Goal: Task Accomplishment & Management: Complete application form

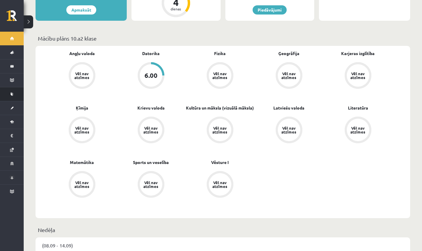
scroll to position [158, 0]
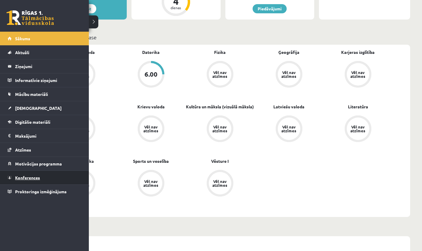
click at [32, 177] on span "Konferences" at bounding box center [27, 177] width 25 height 5
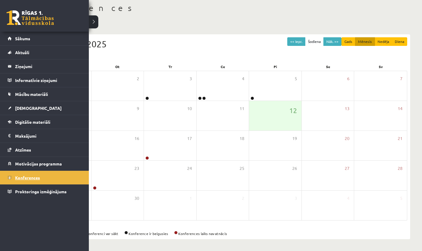
scroll to position [32, 0]
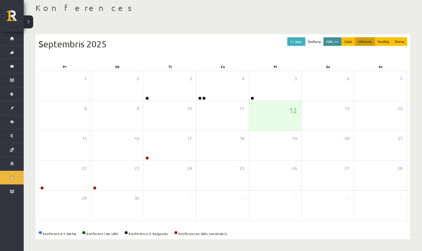
click at [335, 39] on button "Nāk. >>" at bounding box center [332, 41] width 18 height 9
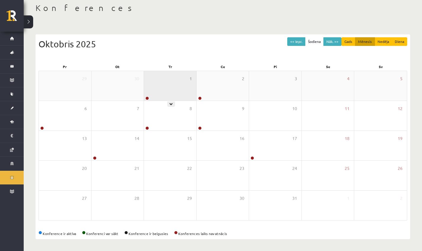
drag, startPoint x: 168, startPoint y: 98, endPoint x: 171, endPoint y: 100, distance: 3.8
click at [171, 100] on div "1" at bounding box center [170, 86] width 52 height 30
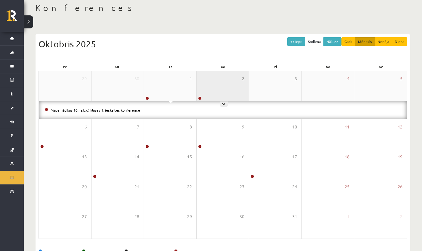
click at [218, 84] on div "2" at bounding box center [223, 86] width 52 height 30
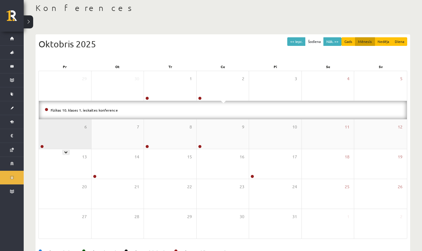
click at [67, 142] on div "6" at bounding box center [65, 134] width 52 height 30
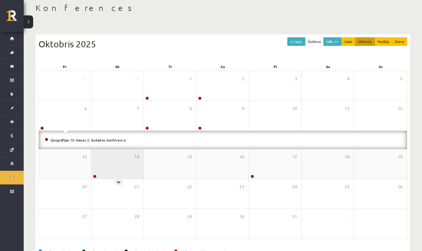
click at [103, 170] on div "14" at bounding box center [118, 164] width 52 height 30
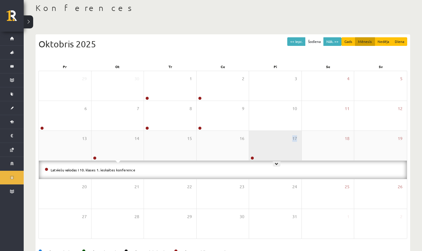
click at [254, 156] on div "17" at bounding box center [275, 146] width 52 height 30
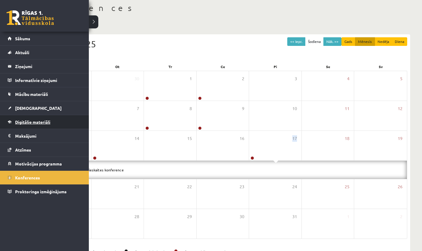
click at [34, 125] on link "Digitālie materiāli" at bounding box center [45, 122] width 74 height 14
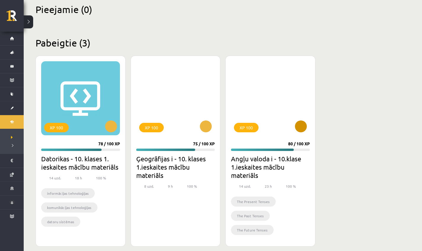
scroll to position [147, 0]
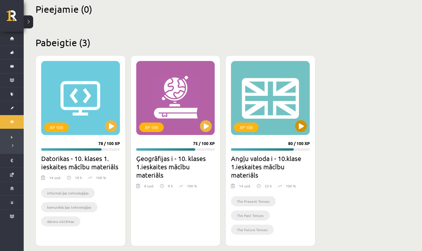
click at [299, 126] on div "XP 100" at bounding box center [270, 98] width 79 height 74
click at [262, 112] on div "XP 100" at bounding box center [270, 98] width 79 height 74
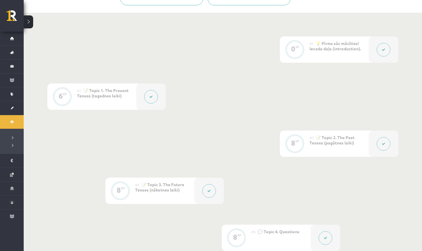
scroll to position [174, 0]
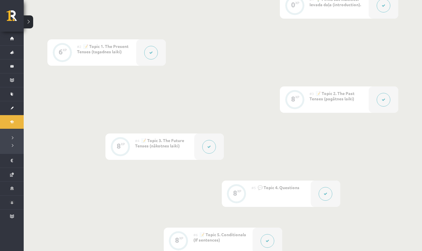
click at [128, 52] on div "#2 📝 Topic 1. The Present Tenses (tagadnes laiki)" at bounding box center [106, 52] width 59 height 26
click at [72, 48] on div "6 XP" at bounding box center [62, 52] width 30 height 26
click at [86, 57] on div "#2 📝 Topic 1. The Present Tenses (tagadnes laiki)" at bounding box center [106, 52] width 59 height 26
click at [86, 55] on div "#2 📝 Topic 1. The Present Tenses (tagadnes laiki)" at bounding box center [106, 52] width 59 height 26
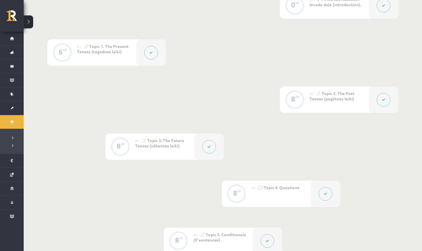
click at [86, 55] on div "#2 📝 Topic 1. The Present Tenses (tagadnes laiki)" at bounding box center [106, 52] width 59 height 26
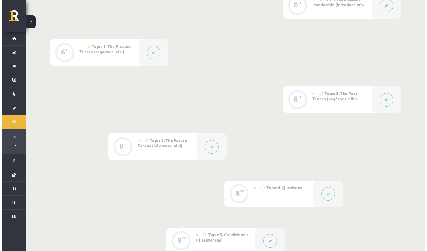
scroll to position [175, 0]
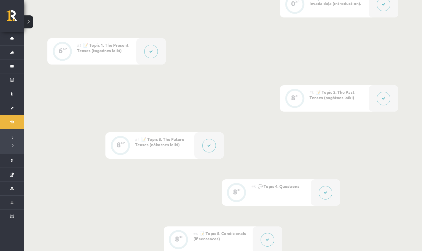
click at [126, 52] on div "#2 📝 Topic 1. The Present Tenses (tagadnes laiki)" at bounding box center [106, 51] width 59 height 26
click at [146, 50] on button at bounding box center [151, 52] width 14 height 14
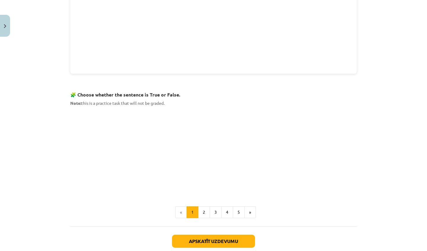
scroll to position [350, 0]
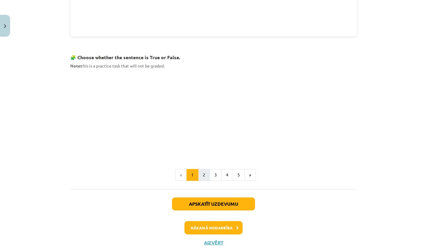
click at [203, 176] on button "2" at bounding box center [204, 175] width 12 height 12
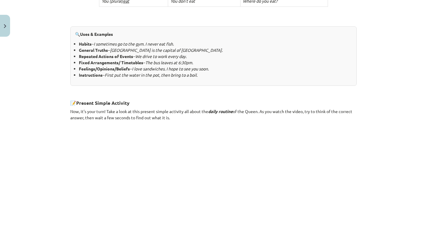
scroll to position [351, 0]
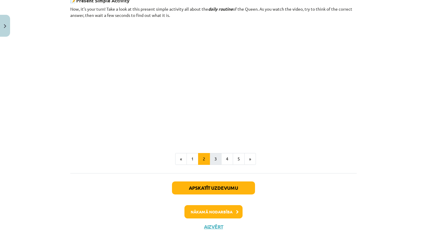
click at [211, 153] on button "3" at bounding box center [215, 159] width 12 height 12
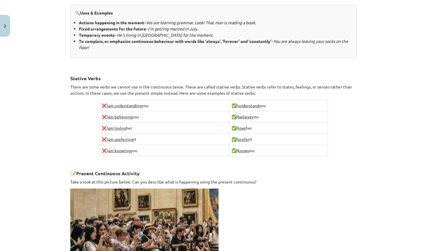
scroll to position [396, 0]
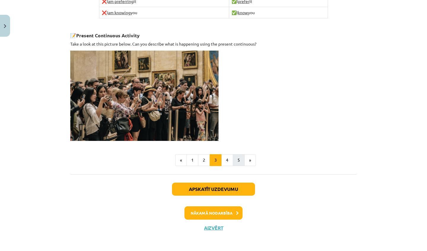
click at [234, 157] on button "5" at bounding box center [239, 160] width 12 height 12
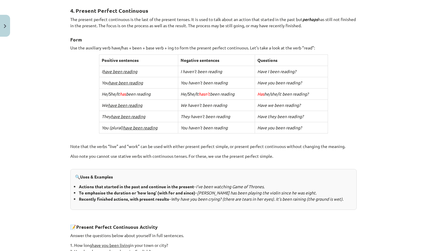
scroll to position [236, 0]
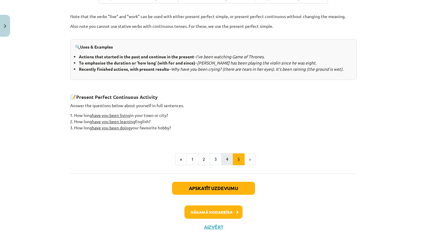
click at [224, 155] on button "4" at bounding box center [227, 159] width 12 height 12
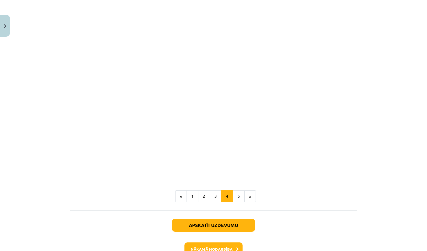
click at [207, 243] on button "Nākamā nodarbība" at bounding box center [213, 250] width 58 height 14
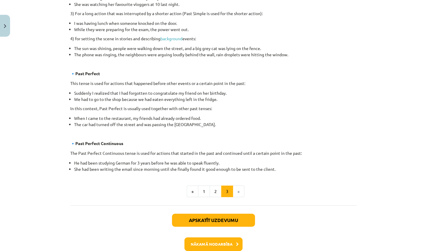
scroll to position [330, 0]
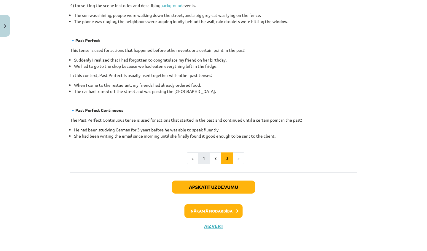
click at [198, 160] on button "1" at bounding box center [204, 159] width 12 height 12
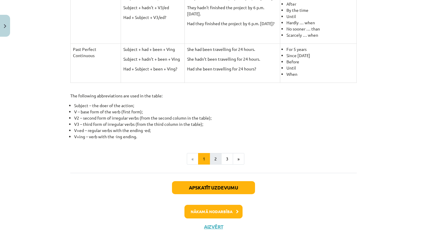
click at [216, 155] on button "2" at bounding box center [215, 159] width 12 height 12
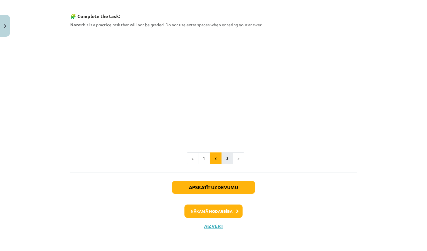
click at [221, 159] on button "3" at bounding box center [227, 159] width 12 height 12
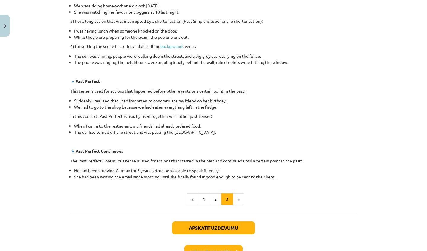
scroll to position [290, 0]
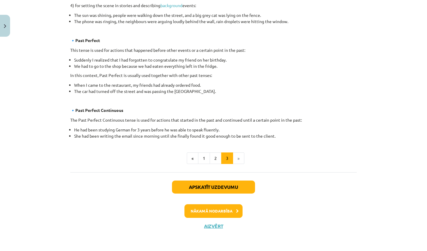
click at [214, 213] on button "Nākamā nodarbība" at bounding box center [213, 211] width 58 height 14
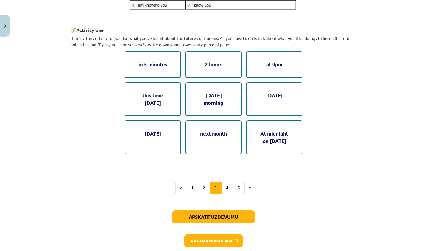
scroll to position [305, 0]
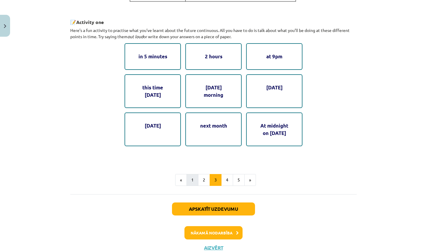
click at [191, 177] on button "1" at bounding box center [192, 180] width 12 height 12
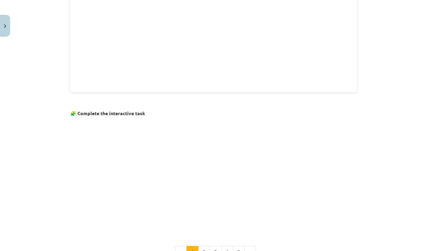
scroll to position [369, 0]
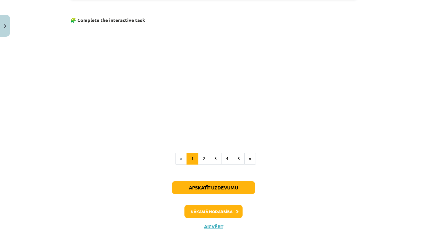
click at [226, 214] on button "Nākamā nodarbība" at bounding box center [213, 212] width 58 height 14
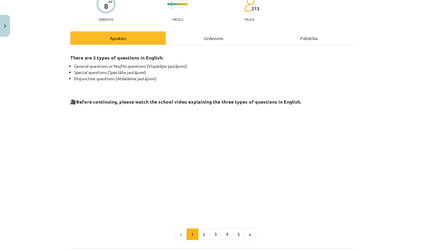
scroll to position [132, 0]
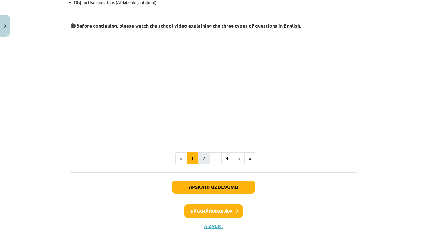
click at [202, 161] on button "2" at bounding box center [204, 159] width 12 height 12
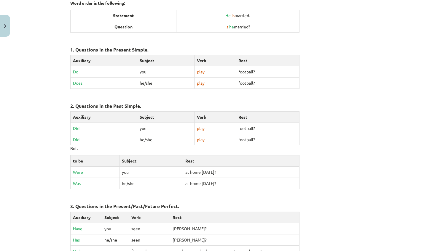
scroll to position [106, 0]
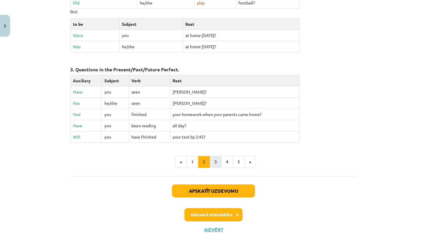
click at [216, 161] on button "3" at bounding box center [215, 162] width 12 height 12
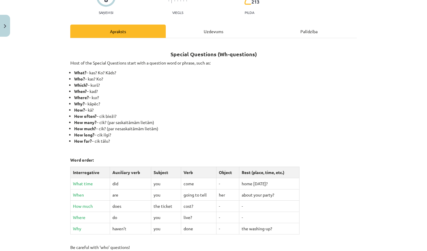
scroll to position [57, 0]
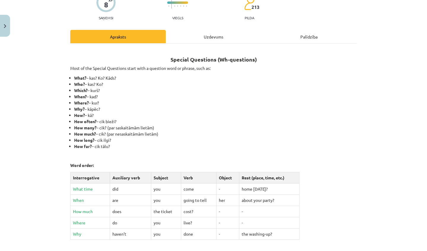
click at [206, 33] on div "Uzdevums" at bounding box center [213, 36] width 95 height 13
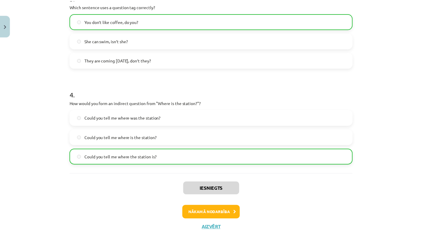
scroll to position [331, 0]
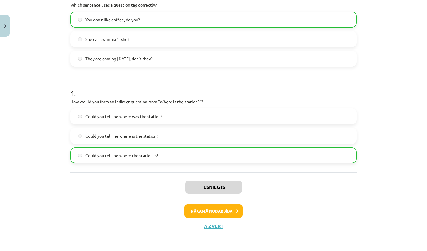
click at [211, 225] on button "Aizvērt" at bounding box center [213, 226] width 23 height 6
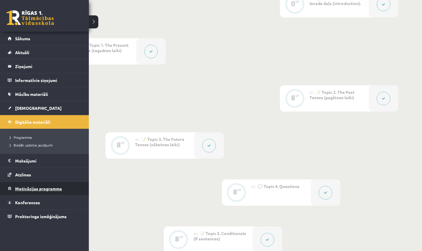
click at [39, 189] on span "Motivācijas programma" at bounding box center [38, 188] width 47 height 5
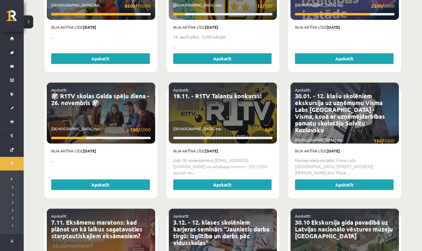
scroll to position [311, 0]
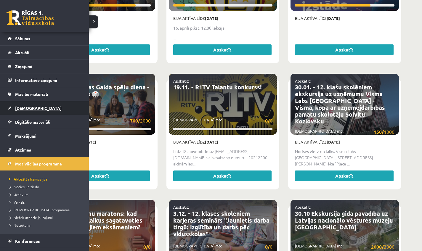
click at [23, 113] on link "[DEMOGRAPHIC_DATA]" at bounding box center [45, 108] width 74 height 14
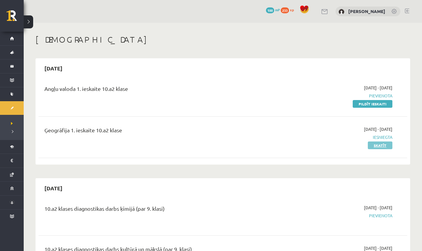
click at [376, 144] on link "Skatīt" at bounding box center [380, 146] width 25 height 8
click at [375, 106] on link "Pildīt ieskaiti" at bounding box center [373, 104] width 40 height 8
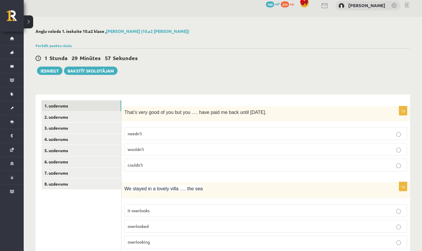
scroll to position [12, 0]
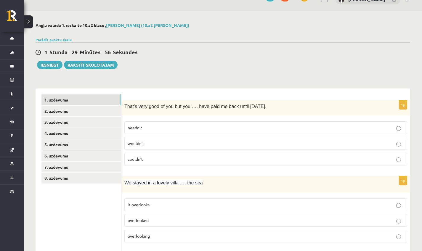
click at [75, 177] on link "8. uzdevums" at bounding box center [81, 178] width 80 height 11
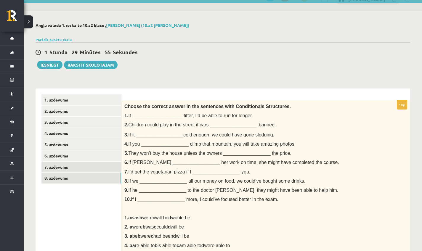
click at [73, 166] on link "7. uzdevums" at bounding box center [81, 167] width 80 height 11
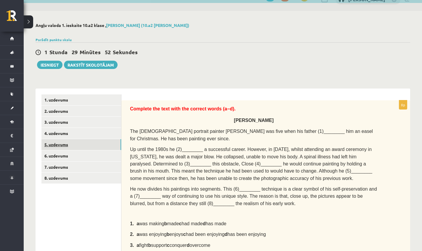
click at [66, 142] on link "5. uzdevums" at bounding box center [81, 144] width 80 height 11
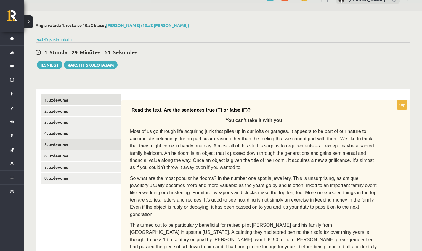
click at [61, 95] on link "1. uzdevums" at bounding box center [81, 99] width 80 height 11
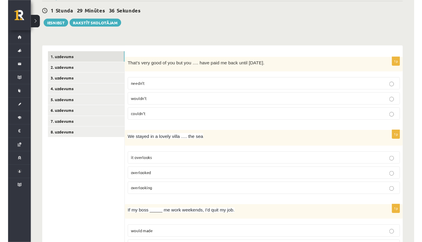
scroll to position [55, 0]
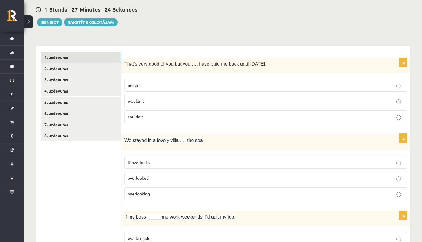
click at [217, 85] on p "needn’t" at bounding box center [266, 85] width 276 height 6
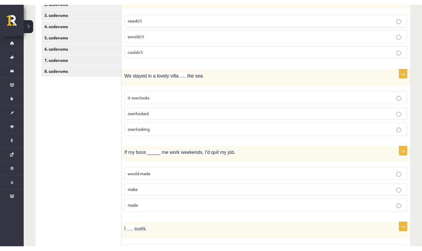
scroll to position [113, 0]
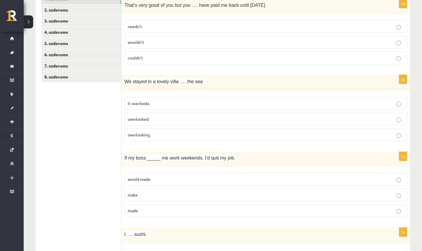
click at [138, 81] on span "We stayed in a lovely villa …. the sea" at bounding box center [163, 81] width 78 height 5
click at [168, 102] on p "it overlooks" at bounding box center [266, 103] width 276 height 6
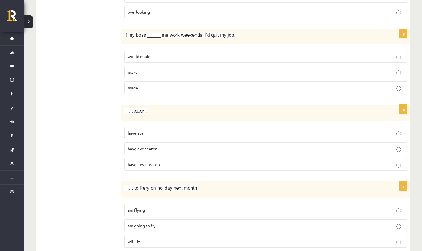
scroll to position [235, 0]
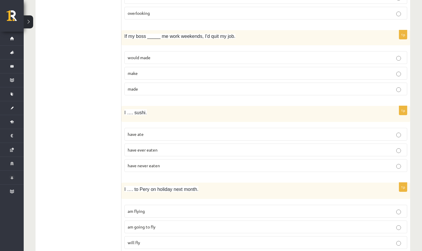
click at [135, 63] on label "would made" at bounding box center [265, 57] width 283 height 13
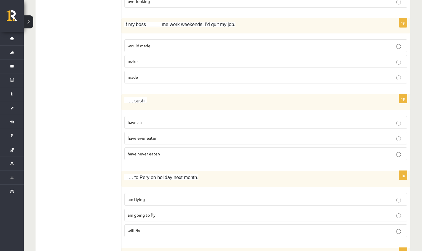
scroll to position [248, 0]
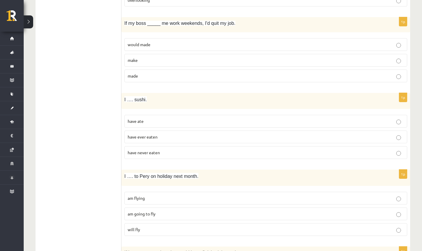
click at [152, 116] on label "have ate" at bounding box center [265, 121] width 283 height 13
click at [155, 122] on p "have ate" at bounding box center [266, 121] width 276 height 6
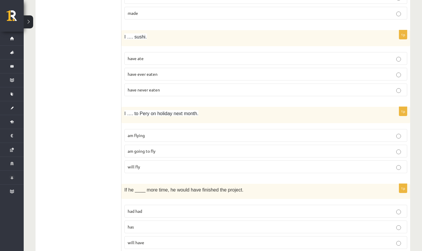
scroll to position [312, 0]
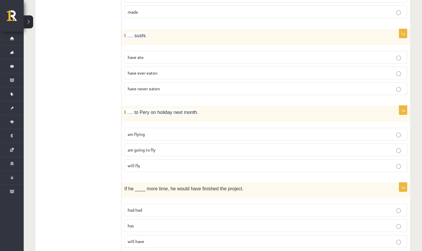
click at [153, 165] on p "will fly" at bounding box center [266, 166] width 276 height 6
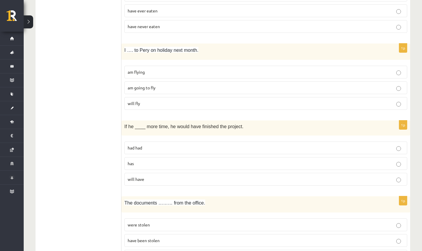
scroll to position [381, 0]
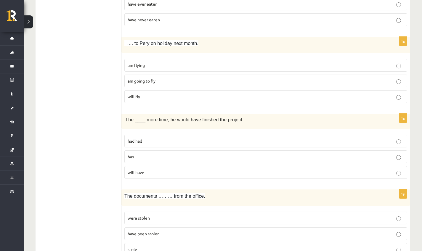
click at [147, 171] on p "will have" at bounding box center [266, 172] width 276 height 6
click at [175, 144] on label "had had" at bounding box center [265, 141] width 283 height 13
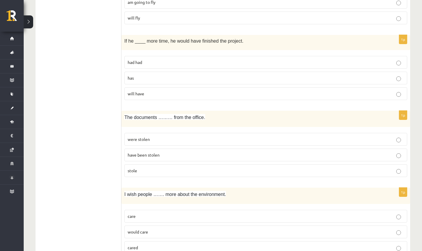
scroll to position [461, 0]
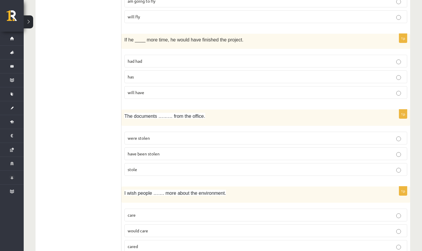
click at [156, 151] on span "have been stolen" at bounding box center [144, 153] width 32 height 5
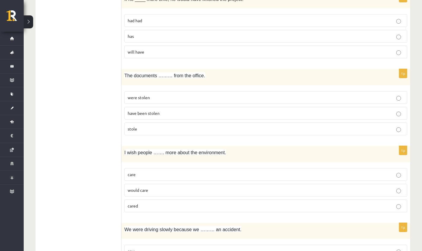
scroll to position [553, 0]
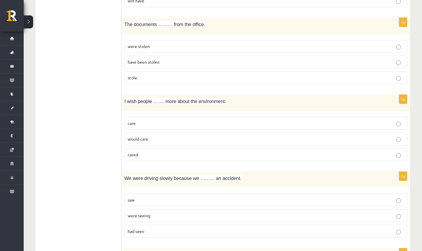
click at [156, 152] on p "cared" at bounding box center [266, 155] width 276 height 6
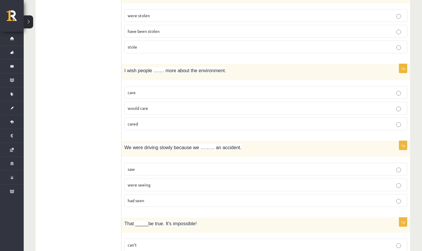
scroll to position [633, 0]
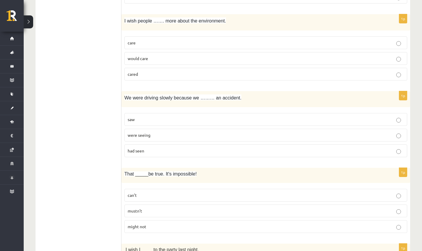
click at [181, 142] on fieldset "saw were seeing had seen" at bounding box center [265, 134] width 283 height 49
click at [181, 149] on p "had seen" at bounding box center [266, 151] width 276 height 6
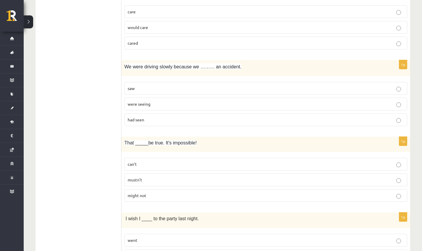
scroll to position [666, 0]
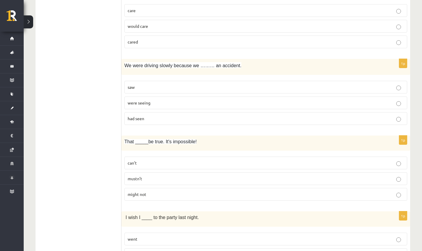
click at [141, 164] on p "can’t" at bounding box center [266, 163] width 276 height 6
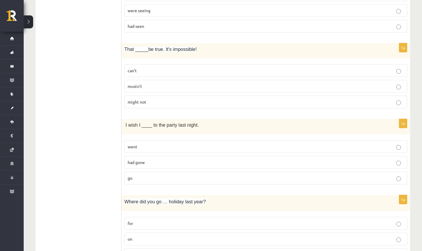
scroll to position [759, 0]
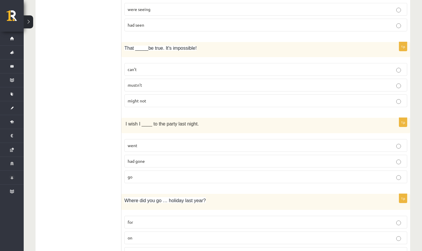
click at [134, 146] on span "went" at bounding box center [133, 145] width 10 height 5
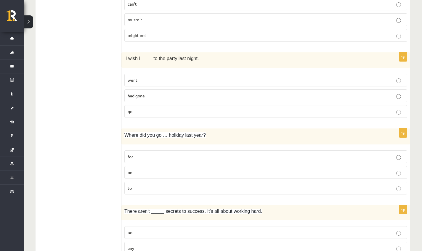
scroll to position [827, 0]
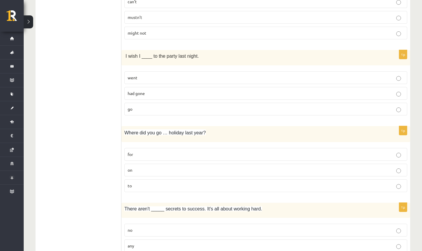
click at [164, 172] on p "on" at bounding box center [266, 170] width 276 height 6
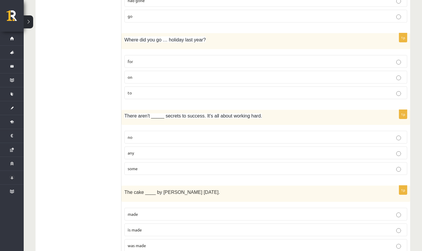
scroll to position [921, 0]
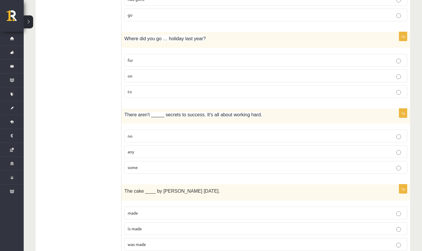
click at [147, 154] on p "any" at bounding box center [266, 152] width 276 height 6
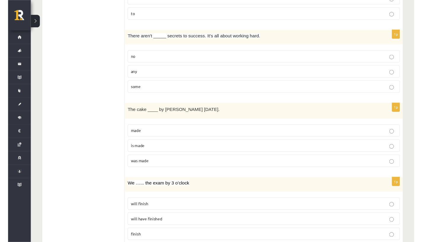
scroll to position [1000, 0]
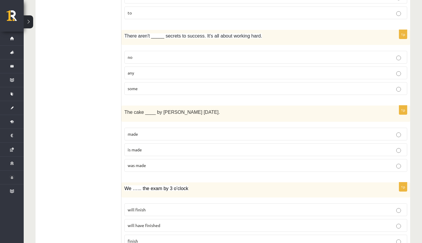
click at [150, 158] on fieldset "made is made was made" at bounding box center [265, 149] width 283 height 49
click at [153, 165] on p "was made" at bounding box center [266, 166] width 276 height 6
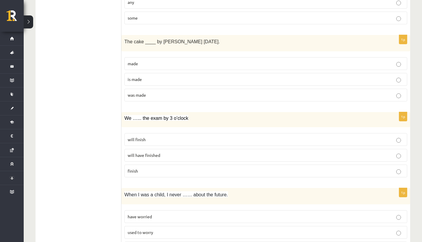
scroll to position [1106, 0]
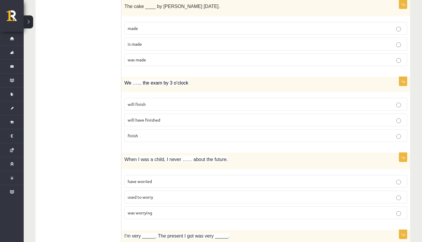
click at [133, 106] on span "will finish" at bounding box center [137, 103] width 18 height 5
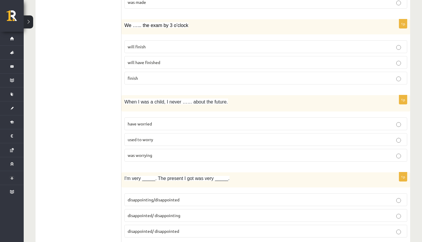
scroll to position [1165, 0]
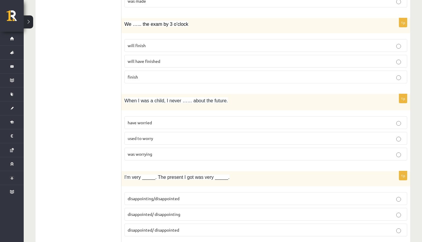
click at [149, 137] on span "used to worry" at bounding box center [140, 137] width 25 height 5
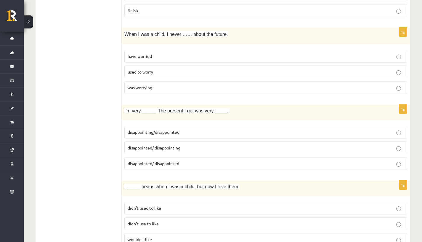
scroll to position [1232, 0]
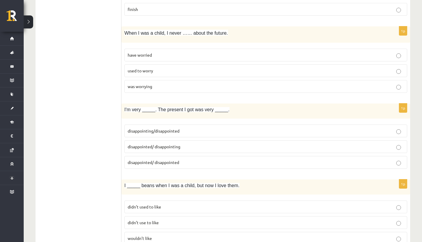
click at [140, 161] on span "disappointed/ disappointed" at bounding box center [154, 161] width 52 height 5
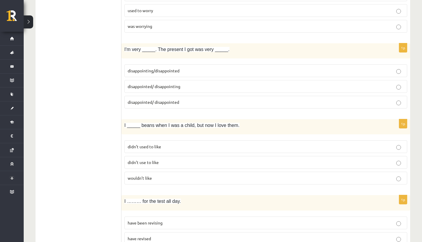
scroll to position [1294, 0]
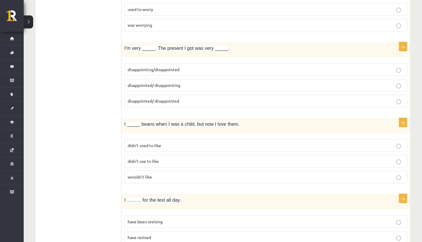
click at [141, 86] on span "disappointed/ disappointing" at bounding box center [154, 84] width 53 height 5
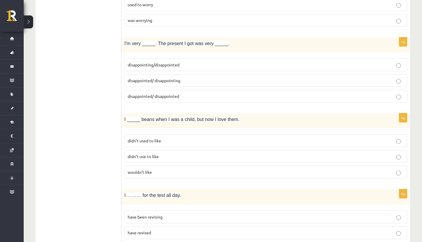
scroll to position [1300, 0]
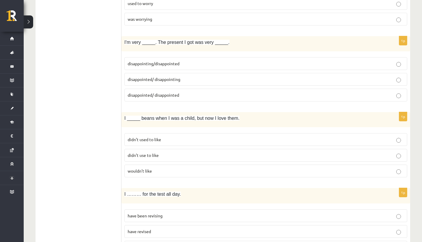
click at [150, 140] on span "didn’t used to like" at bounding box center [144, 139] width 33 height 5
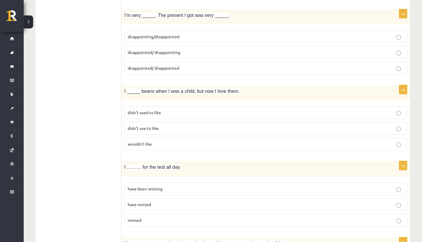
scroll to position [1381, 0]
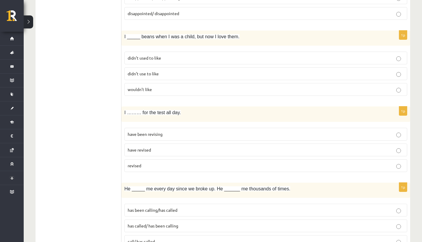
click at [151, 166] on p "revised" at bounding box center [266, 165] width 276 height 6
click at [144, 150] on span "have revised" at bounding box center [139, 149] width 23 height 5
click at [148, 171] on fieldset "have been revising have revised revised" at bounding box center [265, 149] width 283 height 49
click at [147, 169] on label "revised" at bounding box center [265, 165] width 283 height 13
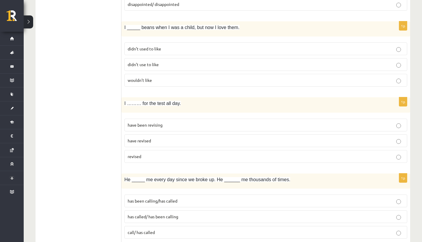
scroll to position [1409, 0]
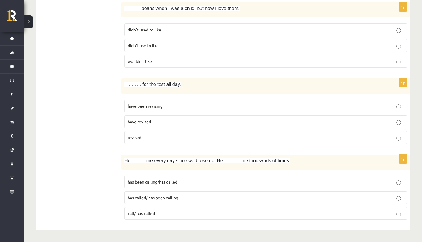
click at [163, 209] on label "call/ has called" at bounding box center [265, 213] width 283 height 13
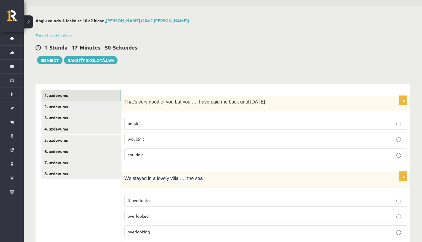
scroll to position [0, 0]
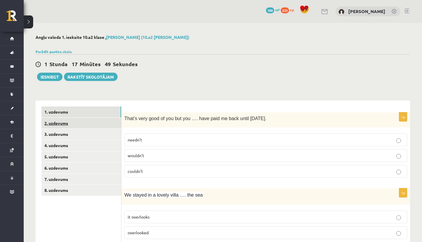
click at [95, 126] on link "2. uzdevums" at bounding box center [81, 123] width 80 height 11
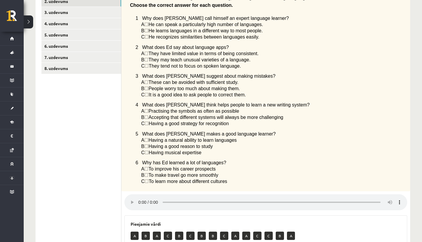
scroll to position [224, 0]
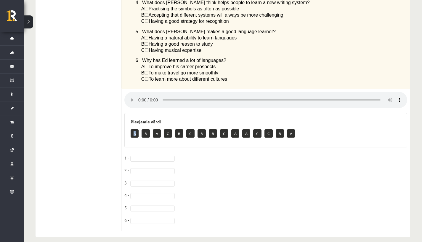
drag, startPoint x: 137, startPoint y: 120, endPoint x: 136, endPoint y: 129, distance: 9.3
click at [136, 129] on div "A B A C B C B B C A A C C B A" at bounding box center [266, 134] width 270 height 14
click at [136, 129] on p "A" at bounding box center [135, 133] width 8 height 8
click at [145, 153] on fieldset "1 - 2 - 3 - 4 - 5 - 6 -" at bounding box center [265, 190] width 283 height 75
drag, startPoint x: 241, startPoint y: 166, endPoint x: 233, endPoint y: 156, distance: 12.4
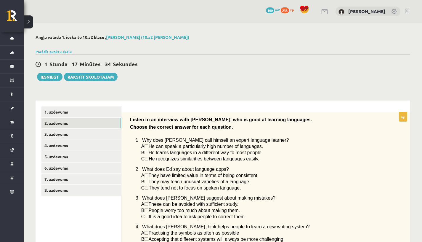
scroll to position [180, 0]
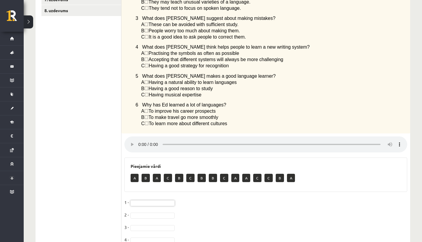
click at [138, 141] on audio at bounding box center [265, 144] width 283 height 16
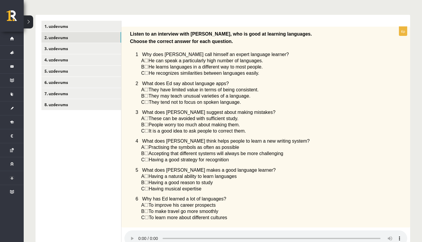
scroll to position [87, 0]
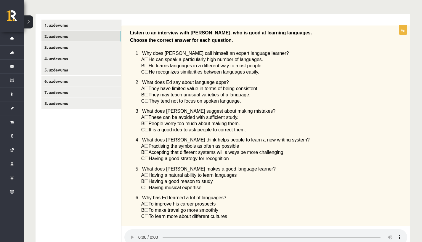
click at [148, 65] on span "☐" at bounding box center [146, 65] width 4 height 5
click at [148, 67] on span "☐" at bounding box center [146, 65] width 4 height 5
click at [148, 66] on span "☐" at bounding box center [146, 65] width 4 height 5
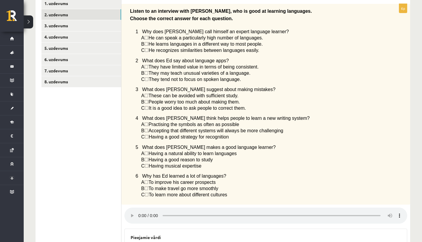
scroll to position [224, 0]
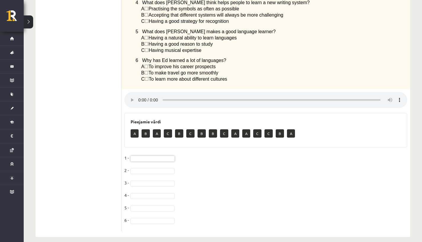
drag, startPoint x: 219, startPoint y: 212, endPoint x: 203, endPoint y: 211, distance: 16.9
drag, startPoint x: 221, startPoint y: 97, endPoint x: 180, endPoint y: 104, distance: 41.1
click at [180, 104] on div "6p Listen to an interview with Ed, who is good at learning languages. Choose th…" at bounding box center [265, 59] width 289 height 342
drag, startPoint x: 136, startPoint y: 185, endPoint x: 137, endPoint y: 181, distance: 4.0
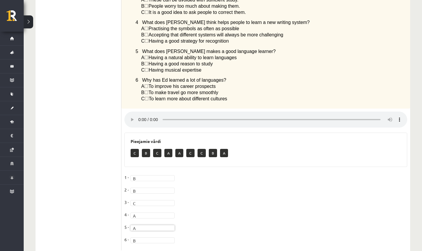
scroll to position [0, 0]
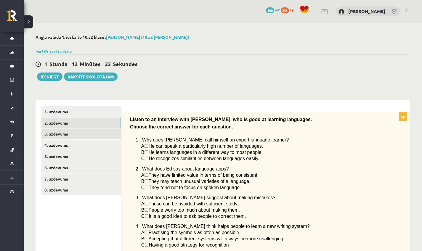
click at [73, 132] on link "3. uzdevums" at bounding box center [81, 134] width 80 height 11
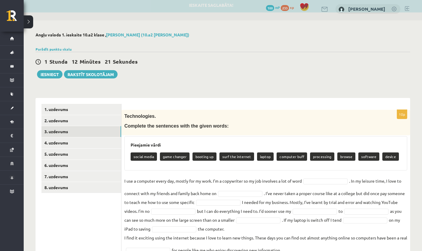
scroll to position [4, 0]
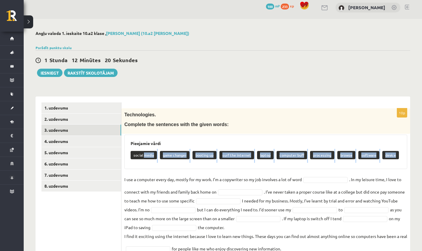
drag, startPoint x: 145, startPoint y: 153, endPoint x: 145, endPoint y: 161, distance: 7.7
click at [145, 161] on div "social media game changer booting up surf the internet laptop computer buff pro…" at bounding box center [266, 156] width 270 height 14
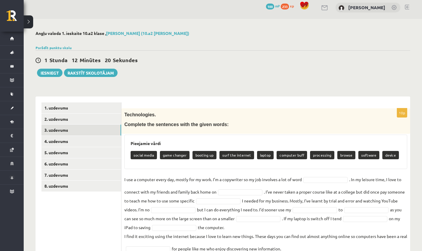
click at [202, 172] on div "10p Technologies. Complete the sentences with the given words: Pieejamie vārdi …" at bounding box center [265, 182] width 289 height 148
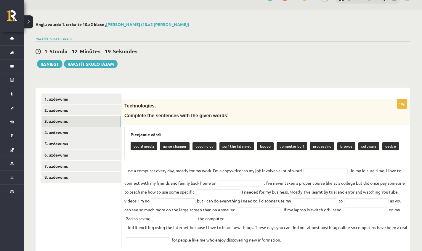
scroll to position [22, 0]
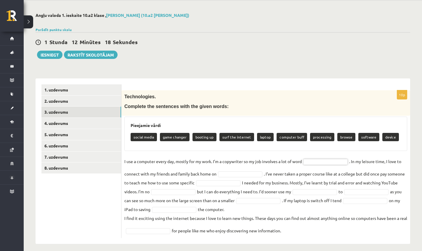
drag, startPoint x: 308, startPoint y: 152, endPoint x: 300, endPoint y: 149, distance: 8.5
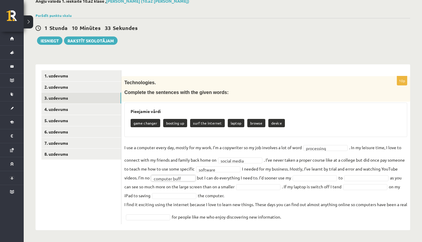
scroll to position [44, 0]
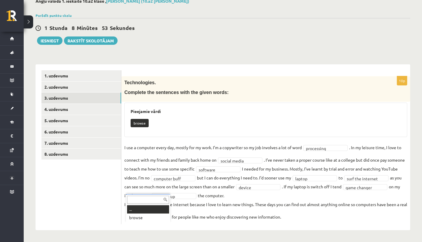
click at [141, 194] on div at bounding box center [148, 198] width 44 height 9
click at [146, 214] on fieldset "**********" at bounding box center [265, 182] width 283 height 78
click at [146, 221] on fieldset "**********" at bounding box center [265, 182] width 283 height 78
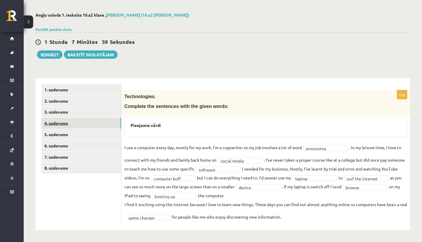
click at [58, 118] on link "4. uzdevums" at bounding box center [81, 123] width 80 height 11
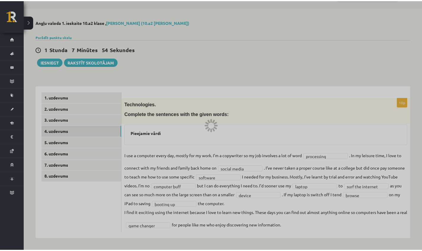
scroll to position [21, 0]
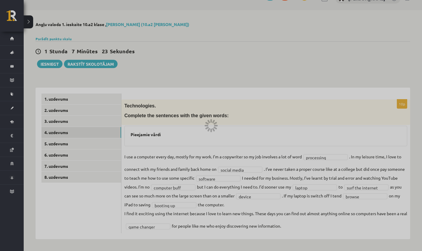
click at [159, 67] on div at bounding box center [211, 125] width 422 height 251
click at [72, 111] on div at bounding box center [211, 125] width 422 height 251
drag, startPoint x: 67, startPoint y: 125, endPoint x: 69, endPoint y: 120, distance: 5.4
click at [67, 125] on div at bounding box center [211, 125] width 422 height 251
click at [31, 26] on div at bounding box center [211, 125] width 422 height 251
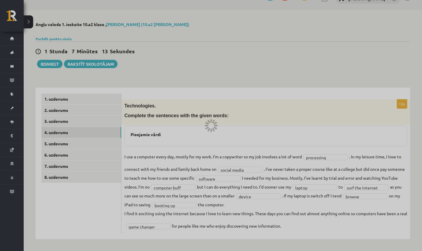
click at [31, 25] on div at bounding box center [211, 125] width 422 height 251
click at [30, 24] on div at bounding box center [211, 125] width 422 height 251
drag, startPoint x: 51, startPoint y: 58, endPoint x: 45, endPoint y: 1, distance: 58.1
click at [51, 58] on div at bounding box center [211, 125] width 422 height 251
click at [0, 85] on div at bounding box center [211, 125] width 422 height 251
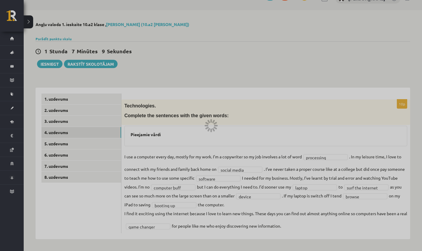
drag, startPoint x: 60, startPoint y: 98, endPoint x: 75, endPoint y: 104, distance: 16.0
click at [75, 104] on div at bounding box center [211, 125] width 422 height 251
click at [20, 64] on div at bounding box center [211, 125] width 422 height 251
click at [17, 65] on div at bounding box center [211, 125] width 422 height 251
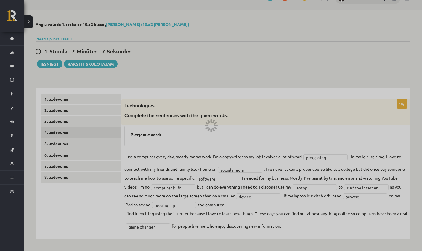
click at [15, 35] on div at bounding box center [211, 125] width 422 height 251
click at [16, 7] on div at bounding box center [211, 125] width 422 height 251
click at [41, 53] on div at bounding box center [211, 125] width 422 height 251
click at [241, 129] on div at bounding box center [211, 125] width 422 height 251
click at [240, 127] on div at bounding box center [211, 125] width 422 height 251
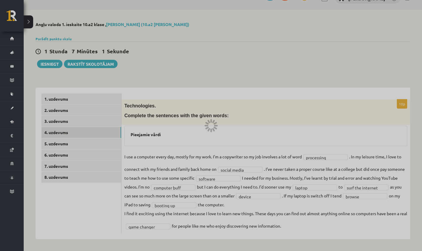
drag, startPoint x: 218, startPoint y: 127, endPoint x: 217, endPoint y: 121, distance: 6.6
click at [218, 125] on div at bounding box center [211, 125] width 422 height 251
click at [215, 117] on div at bounding box center [211, 125] width 422 height 251
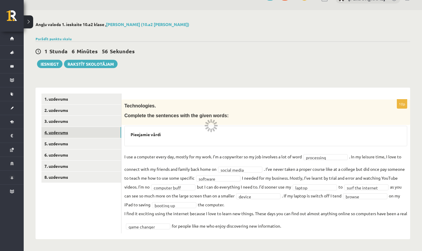
click at [91, 127] on link "4. uzdevums" at bounding box center [81, 132] width 80 height 11
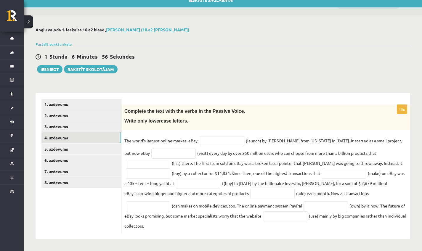
scroll to position [9, 0]
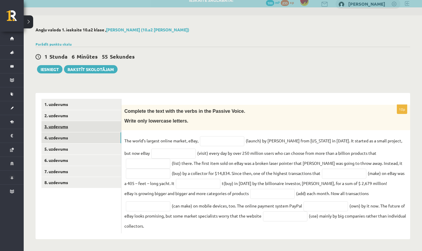
click at [76, 121] on link "3. uzdevums" at bounding box center [81, 126] width 80 height 11
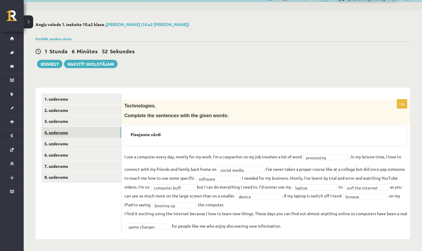
click at [68, 134] on link "4. uzdevums" at bounding box center [81, 132] width 80 height 11
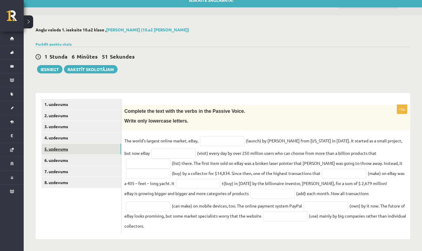
click at [65, 148] on link "5. uzdevums" at bounding box center [81, 149] width 80 height 11
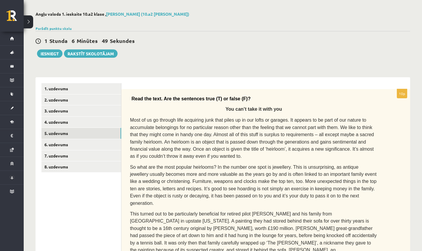
scroll to position [0, 0]
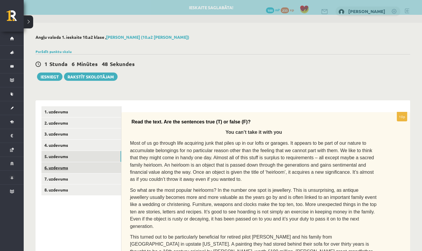
click at [81, 165] on link "6. uzdevums" at bounding box center [81, 167] width 80 height 11
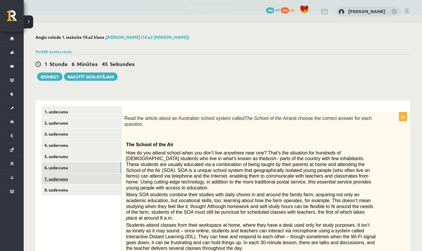
click at [84, 175] on link "7. uzdevums" at bounding box center [81, 179] width 80 height 11
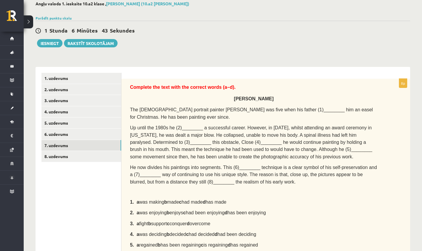
scroll to position [60, 0]
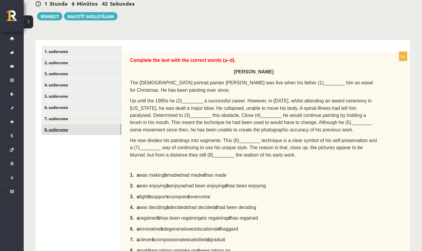
click at [75, 124] on link "8. uzdevums" at bounding box center [81, 129] width 80 height 11
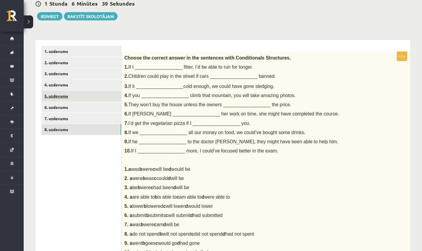
click at [56, 94] on link "5. uzdevums" at bounding box center [81, 96] width 80 height 11
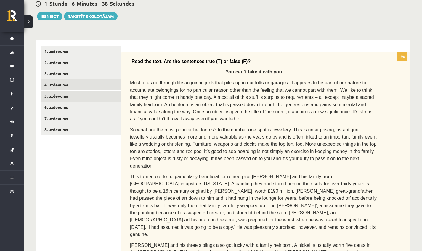
click at [72, 85] on link "4. uzdevums" at bounding box center [81, 84] width 80 height 11
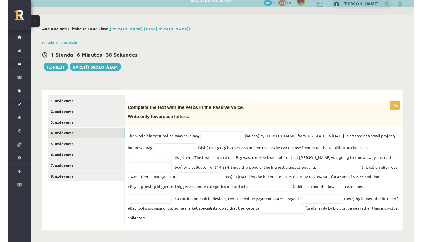
scroll to position [9, 0]
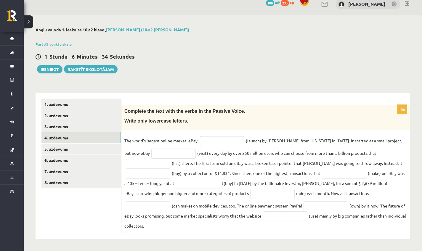
click at [207, 141] on input "text" at bounding box center [222, 141] width 44 height 10
type input "**********"
click at [164, 156] on input "text" at bounding box center [173, 154] width 44 height 10
type input "**********"
click at [144, 161] on input "text" at bounding box center [148, 164] width 44 height 10
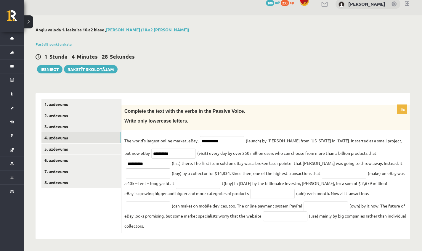
type input "**********"
click at [145, 177] on input "text" at bounding box center [148, 174] width 44 height 10
type input "**********"
click at [343, 175] on input "text" at bounding box center [344, 174] width 44 height 10
type input "********"
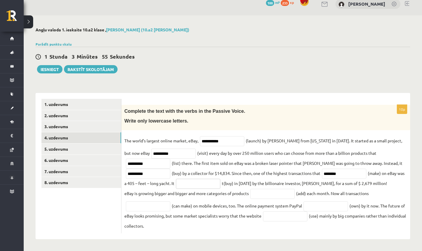
click at [195, 183] on input "text" at bounding box center [198, 184] width 44 height 10
type input "**********"
click at [267, 187] on fieldset "**********" at bounding box center [265, 183] width 283 height 94
click at [267, 189] on input "text" at bounding box center [272, 194] width 44 height 10
click at [266, 192] on input "text" at bounding box center [272, 194] width 44 height 10
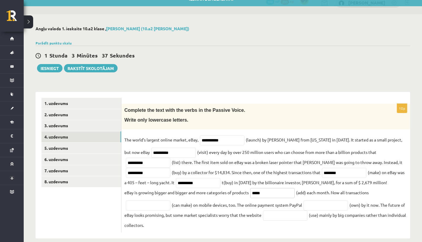
scroll to position [16, 0]
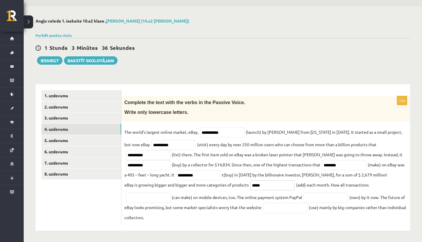
type input "*****"
click at [154, 199] on input "text" at bounding box center [148, 198] width 44 height 10
type input "**********"
click at [328, 200] on input "text" at bounding box center [326, 198] width 44 height 10
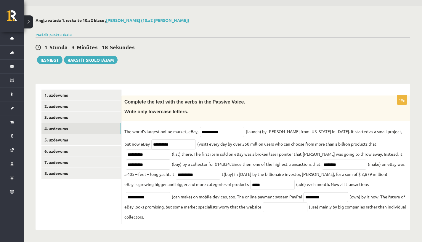
scroll to position [18, 0]
type input "*********"
click at [304, 204] on input "text" at bounding box center [285, 207] width 44 height 10
type input "*******"
drag, startPoint x: 50, startPoint y: 132, endPoint x: 52, endPoint y: 135, distance: 3.9
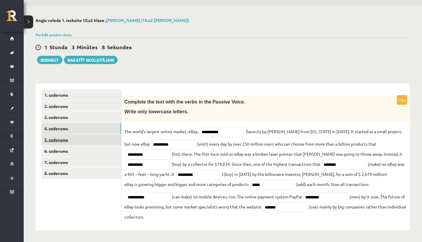
click at [50, 132] on link "4. uzdevums" at bounding box center [81, 128] width 80 height 11
click at [53, 136] on link "5. uzdevums" at bounding box center [81, 139] width 80 height 11
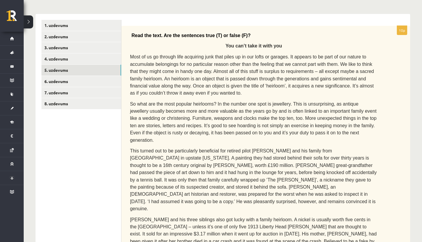
scroll to position [82, 0]
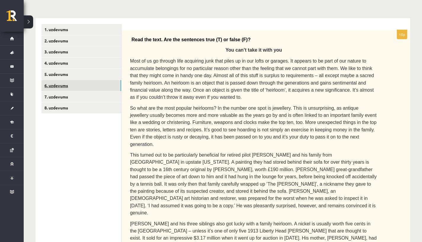
click at [94, 82] on link "6. uzdevums" at bounding box center [81, 85] width 80 height 11
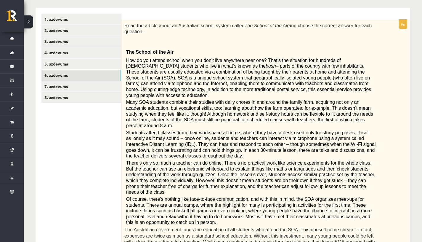
scroll to position [92, 0]
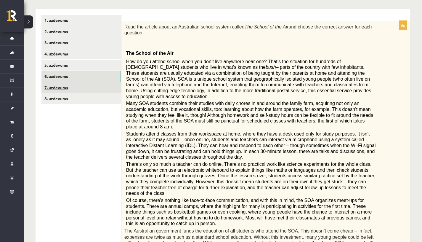
click at [82, 89] on link "7. uzdevums" at bounding box center [81, 87] width 80 height 11
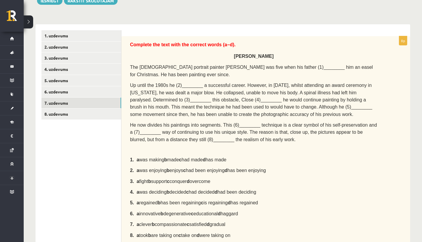
scroll to position [77, 0]
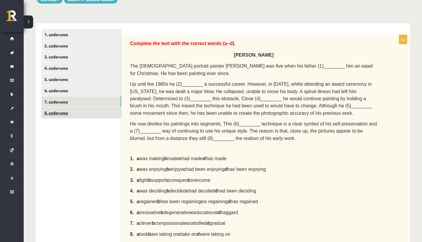
click at [66, 110] on link "8. uzdevums" at bounding box center [81, 112] width 80 height 11
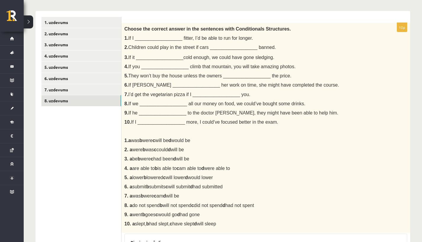
scroll to position [91, 0]
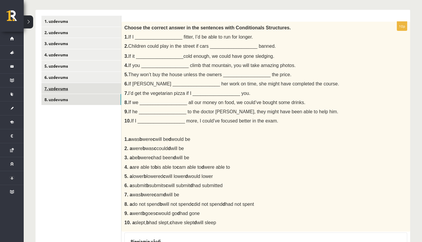
click at [73, 87] on link "7. uzdevums" at bounding box center [81, 88] width 80 height 11
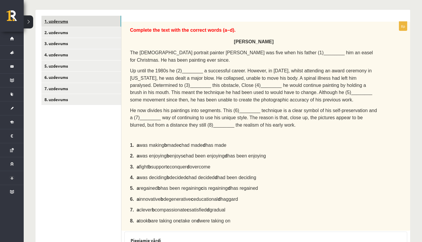
click at [65, 19] on link "1. uzdevums" at bounding box center [81, 21] width 80 height 11
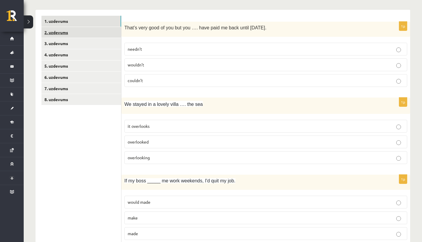
click at [67, 32] on link "2. uzdevums" at bounding box center [81, 32] width 80 height 11
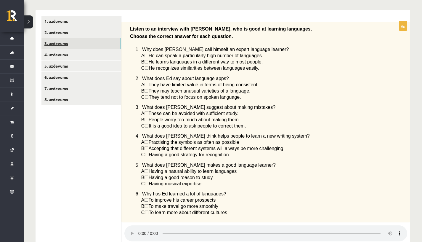
click at [65, 43] on link "3. uzdevums" at bounding box center [81, 43] width 80 height 11
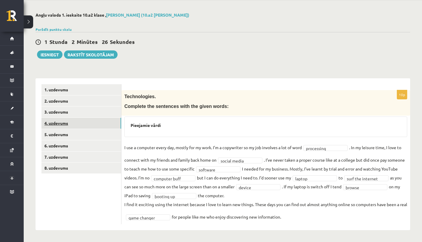
click at [63, 118] on link "4. uzdevums" at bounding box center [81, 123] width 80 height 11
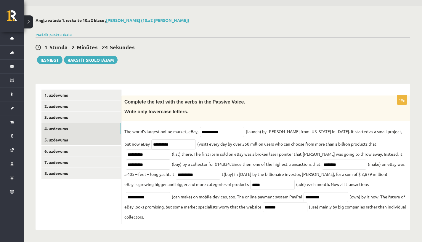
click at [60, 136] on link "5. uzdevums" at bounding box center [81, 139] width 80 height 11
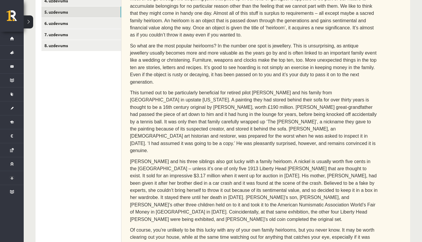
scroll to position [16, 0]
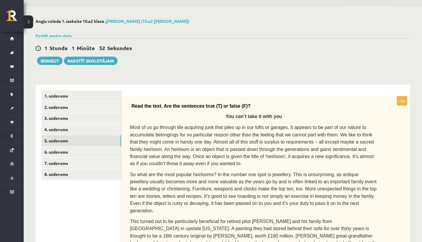
drag, startPoint x: 73, startPoint y: 2, endPoint x: 7, endPoint y: -3, distance: 65.6
click at [7, 0] on html "0 Dāvanas 100 mP 233 xp Rūta Talle Sākums Aktuāli Kā mācīties eSKOLĀ Kontakti N…" at bounding box center [211, 105] width 422 height 242
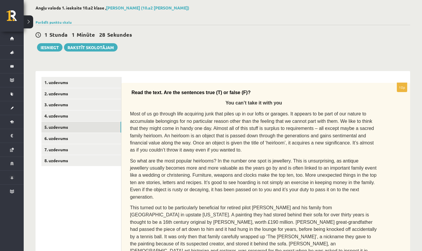
scroll to position [28, 0]
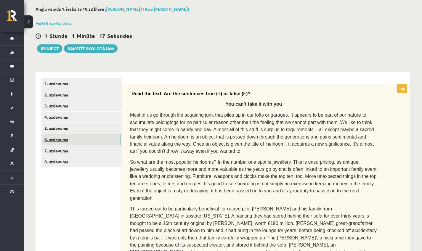
click at [53, 140] on link "6. uzdevums" at bounding box center [81, 139] width 80 height 11
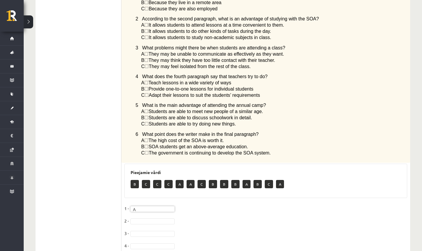
scroll to position [402, 0]
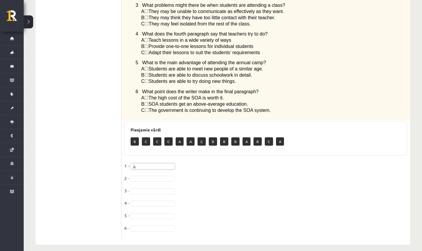
click at [150, 177] on fieldset "1 - A * 2 - 3 - 4 - 5 - 6 -" at bounding box center [265, 198] width 283 height 75
drag, startPoint x: 143, startPoint y: 233, endPoint x: 145, endPoint y: 217, distance: 15.5
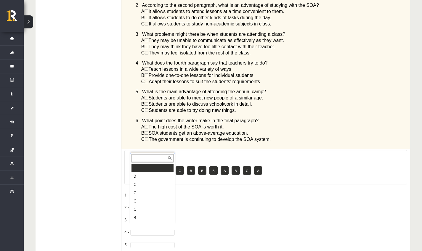
scroll to position [7, 0]
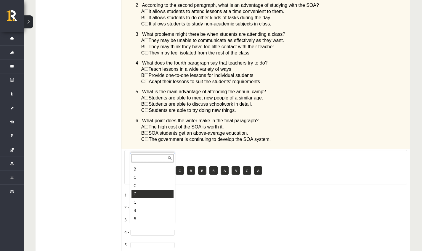
drag, startPoint x: 146, startPoint y: 197, endPoint x: 151, endPoint y: 199, distance: 6.0
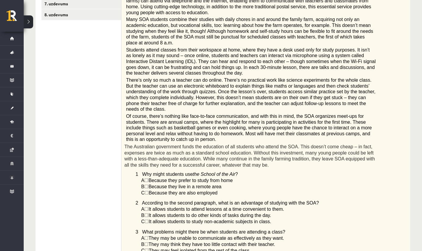
scroll to position [51, 0]
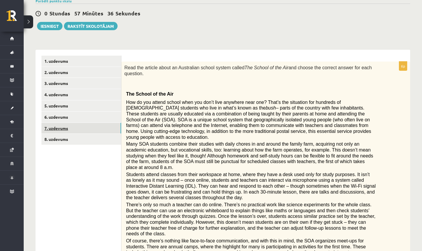
click at [59, 129] on link "7. uzdevums" at bounding box center [81, 128] width 80 height 11
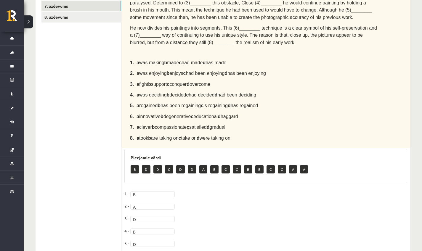
scroll to position [125, 0]
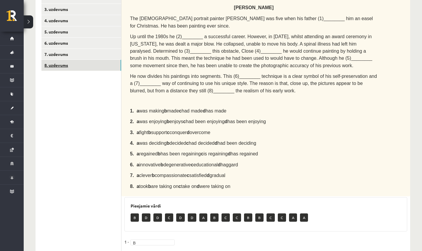
click at [55, 65] on link "8. uzdevums" at bounding box center [81, 65] width 80 height 11
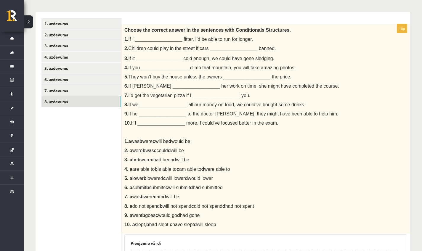
scroll to position [79, 0]
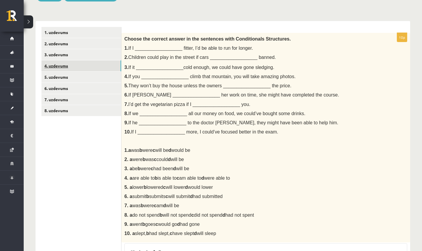
click at [50, 63] on link "4. uzdevums" at bounding box center [81, 65] width 80 height 11
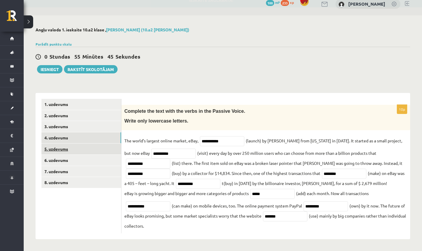
click at [49, 148] on link "5. uzdevums" at bounding box center [81, 149] width 80 height 11
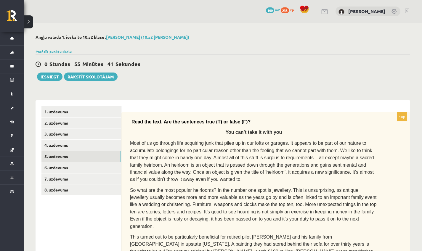
scroll to position [45, 0]
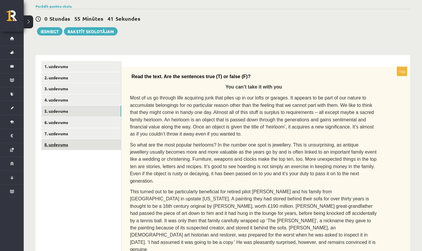
click at [81, 141] on link "8. uzdevums" at bounding box center [81, 144] width 80 height 11
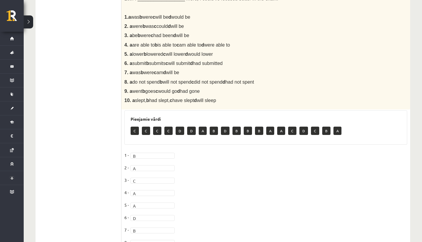
scroll to position [268, 0]
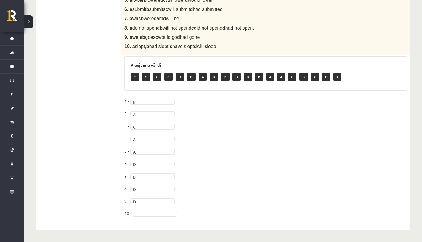
click at [160, 210] on fieldset "1 - B * 2 - A * 3 - C * 4 - A * 5 - A * 6 - D * 7 - B * 8 - D * 9 - D * 10 -" at bounding box center [265, 159] width 283 height 124
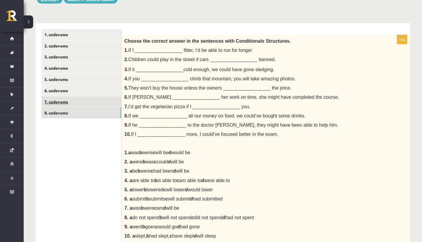
click at [92, 99] on link "7. uzdevums" at bounding box center [81, 101] width 80 height 11
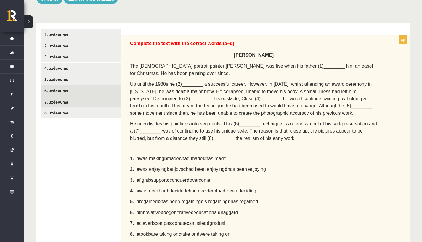
click at [85, 94] on link "6. uzdevums" at bounding box center [81, 90] width 80 height 11
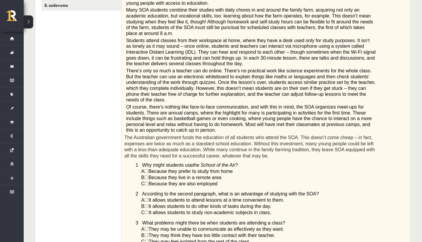
scroll to position [0, 0]
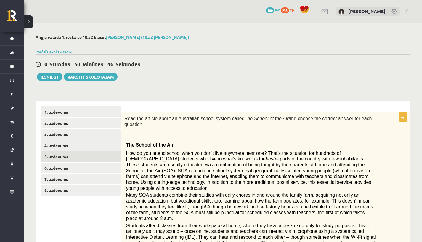
click at [69, 156] on link "5. uzdevums" at bounding box center [81, 156] width 80 height 11
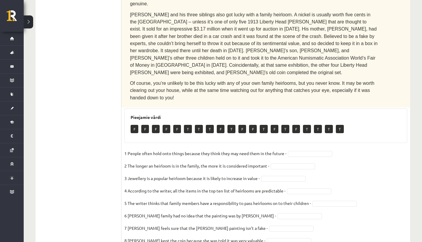
scroll to position [77, 0]
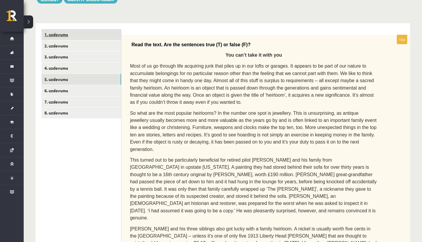
click at [54, 39] on link "1. uzdevums" at bounding box center [81, 34] width 80 height 11
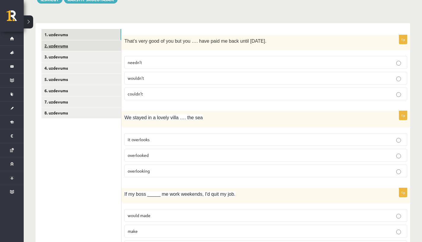
click at [60, 45] on link "2. uzdevums" at bounding box center [81, 45] width 80 height 11
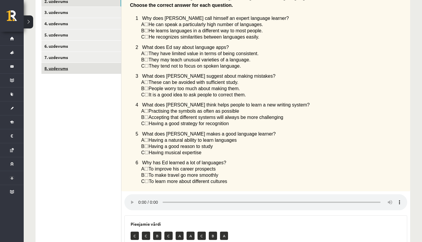
scroll to position [110, 0]
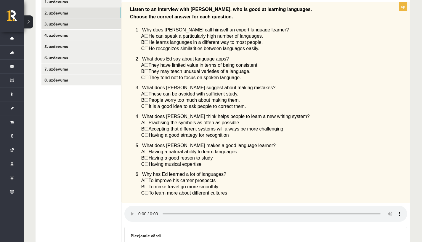
click at [64, 26] on link "3. uzdevums" at bounding box center [81, 23] width 80 height 11
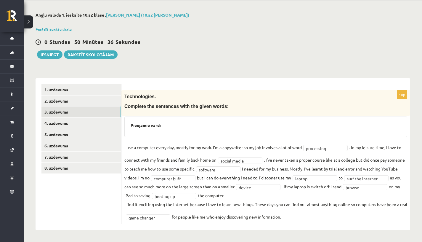
scroll to position [31, 0]
click at [84, 118] on link "4. uzdevums" at bounding box center [81, 123] width 80 height 11
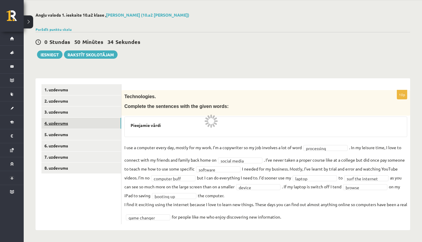
scroll to position [18, 0]
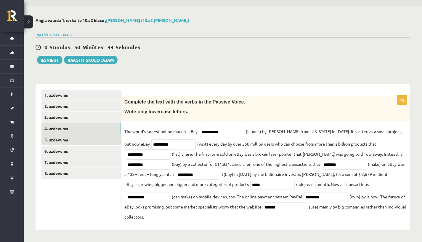
click at [73, 135] on link "5. uzdevums" at bounding box center [81, 139] width 80 height 11
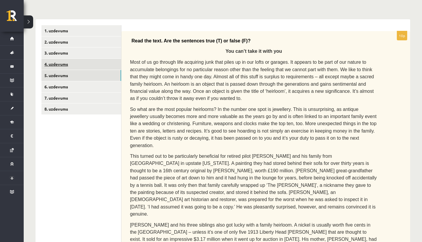
scroll to position [36, 0]
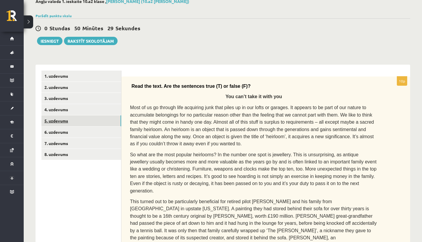
click at [75, 117] on link "5. uzdevums" at bounding box center [81, 120] width 80 height 11
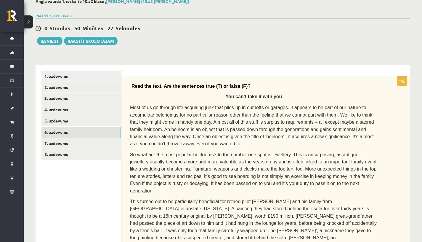
click at [81, 128] on link "6. uzdevums" at bounding box center [81, 131] width 80 height 11
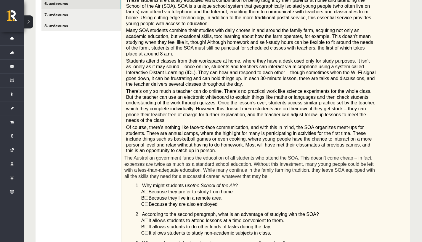
scroll to position [24, 0]
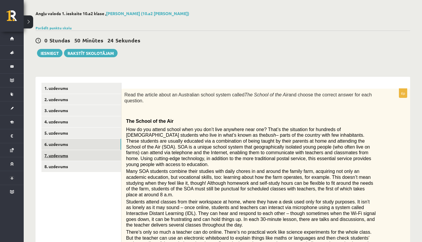
click at [91, 156] on link "7. uzdevums" at bounding box center [81, 155] width 80 height 11
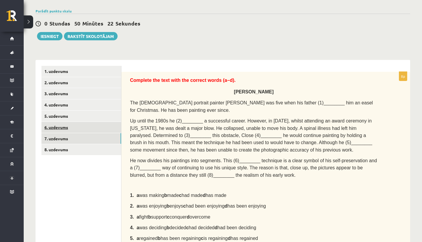
scroll to position [39, 0]
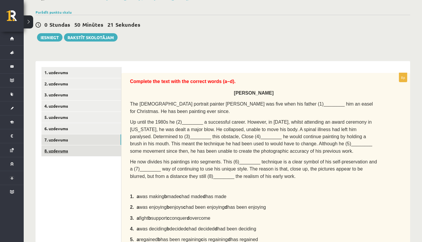
click at [81, 146] on link "8. uzdevums" at bounding box center [81, 150] width 80 height 11
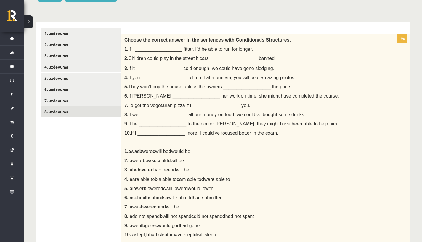
scroll to position [0, 0]
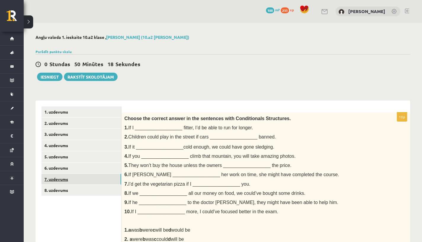
click at [63, 180] on link "7. uzdevums" at bounding box center [81, 179] width 80 height 11
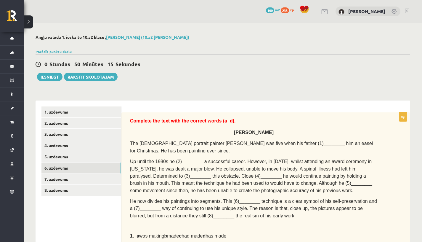
click at [85, 164] on link "6. uzdevums" at bounding box center [81, 167] width 80 height 11
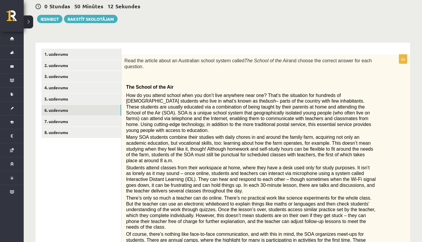
scroll to position [57, 0]
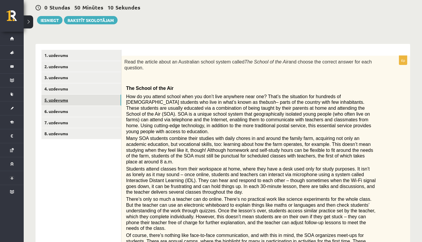
click at [63, 98] on link "5. uzdevums" at bounding box center [81, 99] width 80 height 11
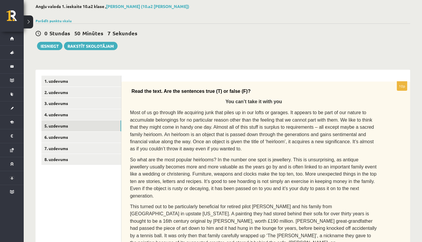
scroll to position [19, 0]
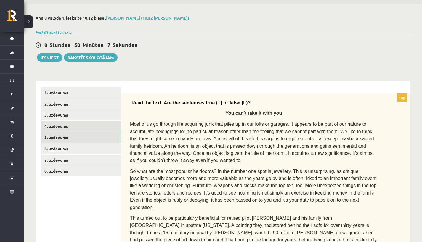
click at [89, 121] on link "4. uzdevums" at bounding box center [81, 126] width 80 height 11
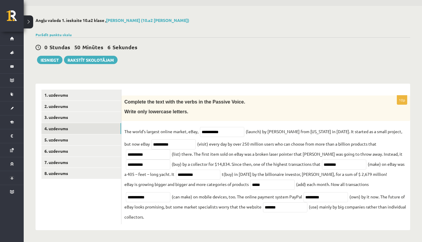
scroll to position [18, 0]
click at [90, 120] on link "3. uzdevums" at bounding box center [81, 117] width 80 height 11
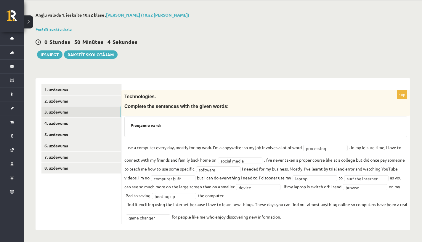
scroll to position [19, 0]
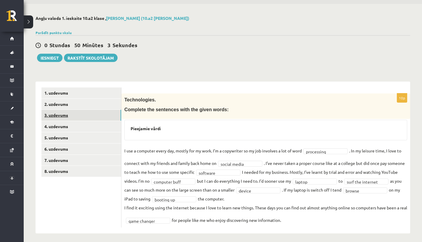
click at [77, 110] on link "3. uzdevums" at bounding box center [81, 115] width 80 height 11
click at [77, 106] on link "2. uzdevums" at bounding box center [81, 104] width 80 height 11
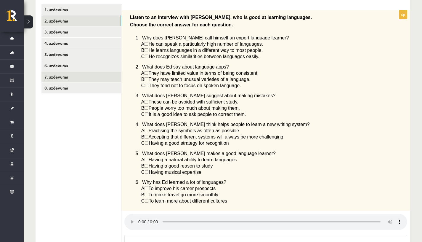
scroll to position [55, 0]
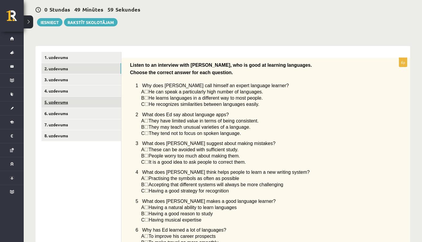
click at [66, 101] on link "5. uzdevums" at bounding box center [81, 102] width 80 height 11
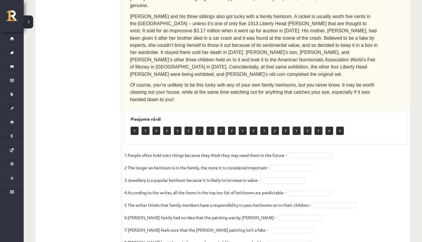
scroll to position [324, 0]
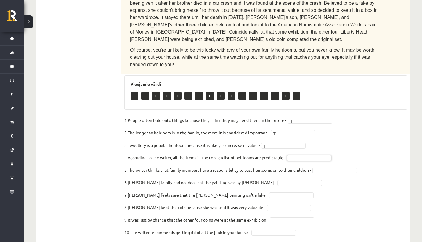
click at [317, 148] on fieldset "1 People often hold onto things because they think they may need them in the fu…" at bounding box center [265, 178] width 283 height 124
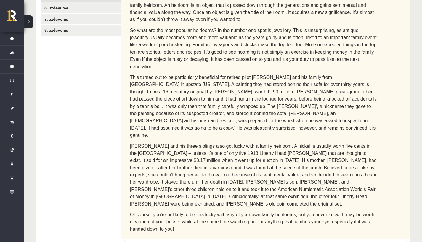
scroll to position [39, 0]
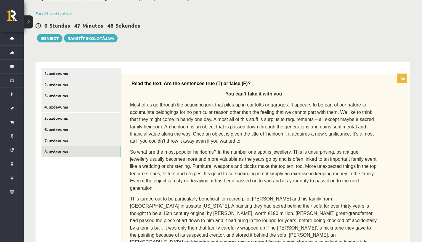
click at [70, 148] on link "8. uzdevums" at bounding box center [81, 151] width 80 height 11
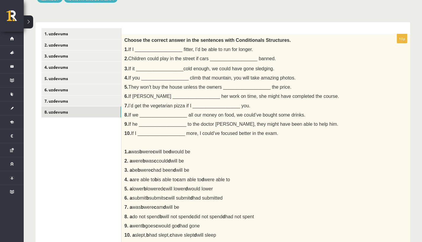
scroll to position [68, 0]
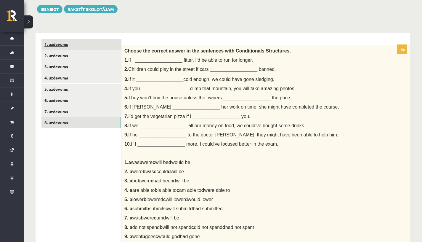
click at [74, 45] on link "1. uzdevums" at bounding box center [81, 44] width 80 height 11
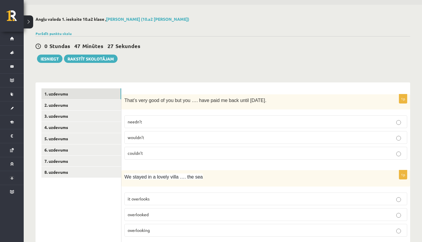
scroll to position [0, 0]
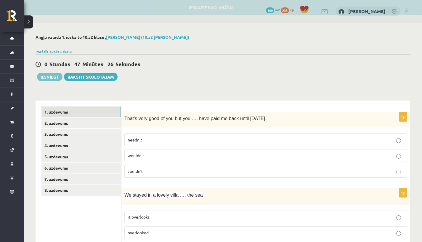
click at [46, 79] on button "Iesniegt" at bounding box center [49, 77] width 25 height 8
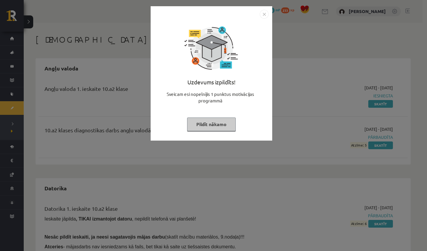
click at [216, 125] on button "Pildīt nākamo" at bounding box center [211, 125] width 49 height 14
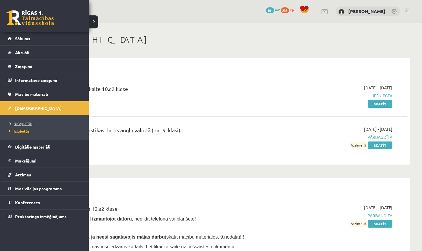
click at [22, 124] on span "Neizpildītās" at bounding box center [19, 123] width 25 height 5
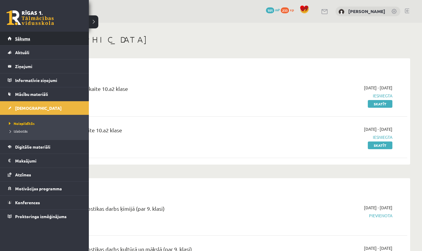
click at [16, 40] on span "Sākums" at bounding box center [22, 38] width 15 height 5
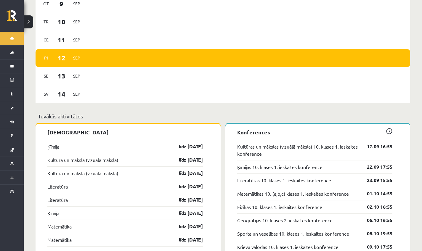
scroll to position [524, 0]
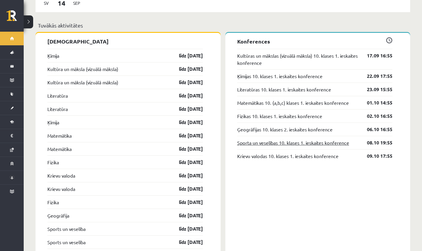
click at [315, 140] on link "Sporta un veselības 10. klases 1. ieskaites konference" at bounding box center [293, 142] width 112 height 7
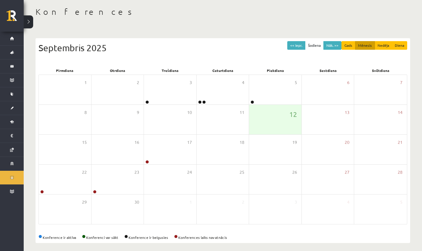
scroll to position [32, 0]
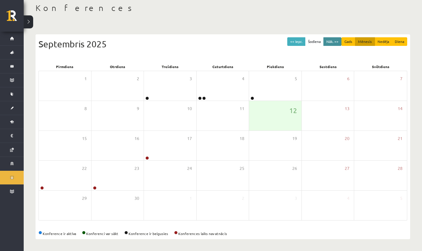
click at [335, 39] on button "Nāk. >>" at bounding box center [332, 41] width 18 height 9
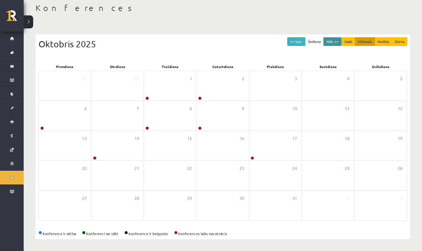
click at [334, 39] on button "Nāk. >>" at bounding box center [332, 41] width 18 height 9
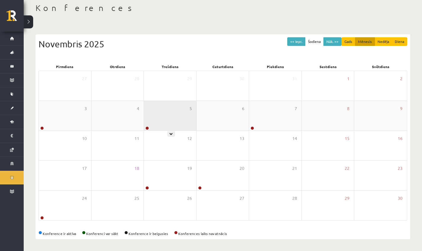
click at [165, 118] on div "5" at bounding box center [170, 116] width 52 height 30
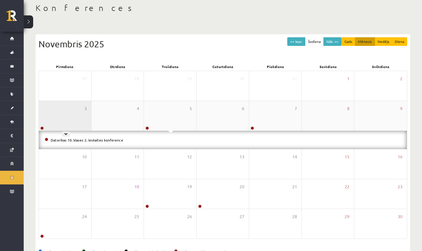
click at [67, 119] on div "3" at bounding box center [65, 116] width 52 height 30
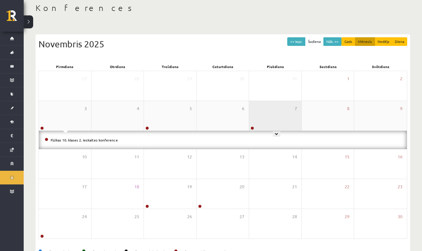
click at [295, 115] on div "7" at bounding box center [275, 116] width 52 height 30
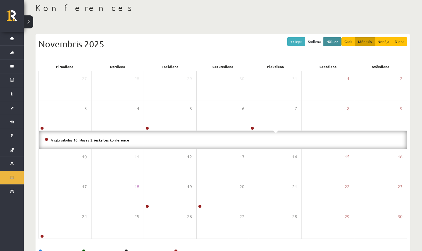
click at [337, 43] on button "Nāk. >>" at bounding box center [332, 41] width 18 height 9
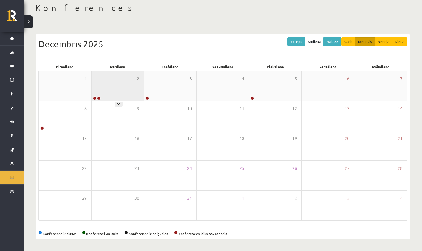
click at [97, 90] on div "2" at bounding box center [118, 86] width 52 height 30
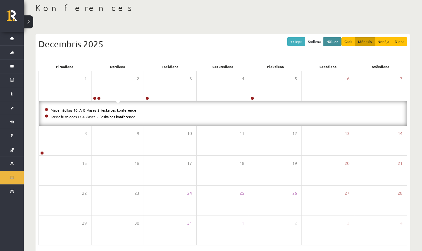
click at [331, 39] on button "Nāk. >>" at bounding box center [332, 41] width 18 height 9
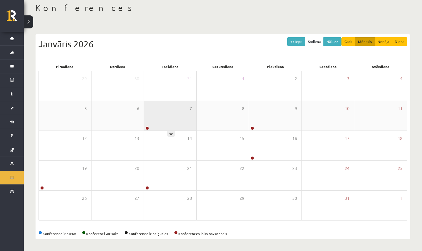
click at [174, 117] on div "7" at bounding box center [170, 116] width 52 height 30
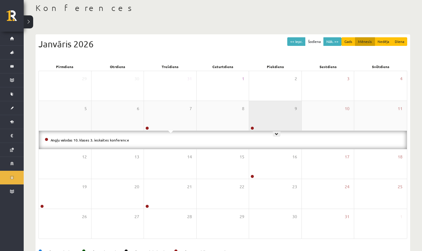
click at [285, 115] on div "9" at bounding box center [275, 116] width 52 height 30
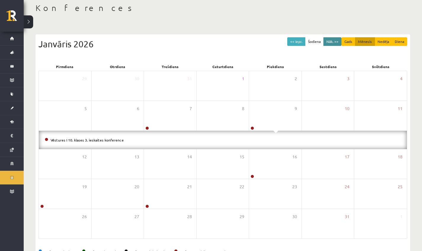
click at [334, 41] on button "Nāk. >>" at bounding box center [332, 41] width 18 height 9
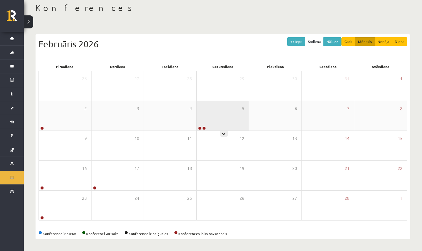
click at [235, 127] on div "5" at bounding box center [223, 116] width 52 height 30
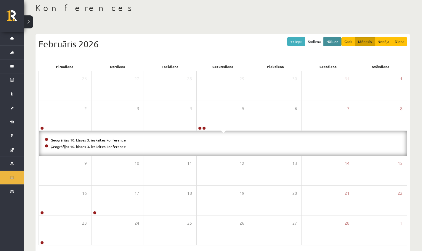
click at [339, 43] on button "Nāk. >>" at bounding box center [332, 41] width 18 height 9
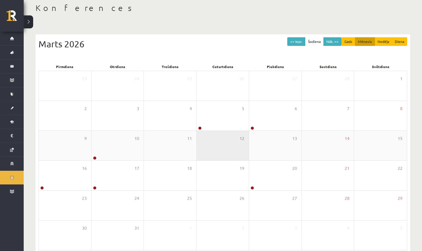
click at [219, 136] on div "12" at bounding box center [223, 146] width 52 height 30
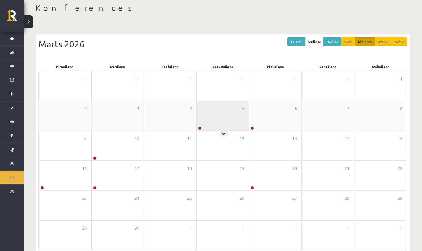
click at [218, 126] on div "5" at bounding box center [223, 116] width 52 height 30
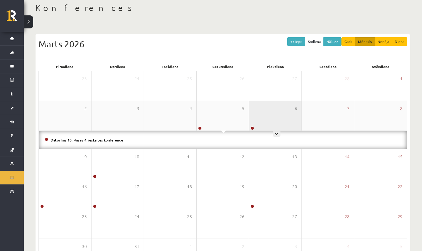
click at [282, 128] on div "6" at bounding box center [275, 116] width 52 height 30
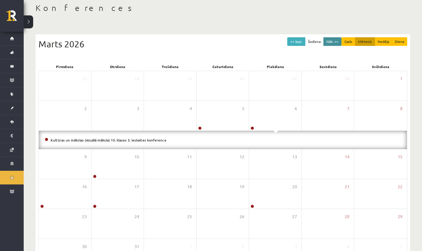
click at [329, 40] on button "Nāk. >>" at bounding box center [332, 41] width 18 height 9
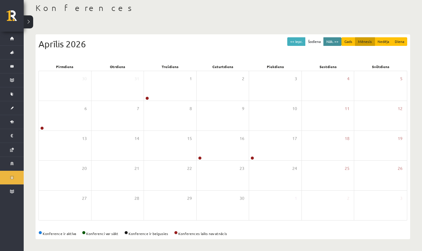
click at [331, 38] on button "Nāk. >>" at bounding box center [332, 41] width 18 height 9
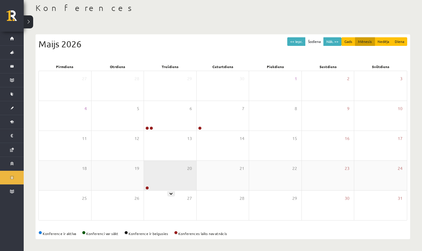
click at [164, 176] on div "20" at bounding box center [170, 176] width 52 height 30
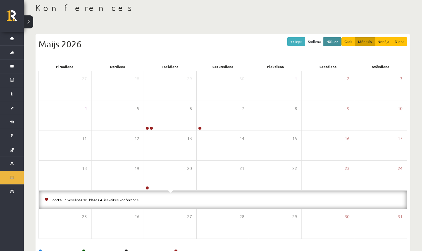
click at [330, 42] on button "Nāk. >>" at bounding box center [332, 41] width 18 height 9
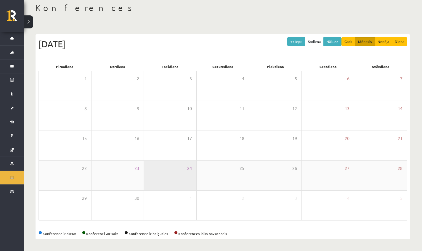
click at [174, 168] on div "24" at bounding box center [170, 176] width 52 height 30
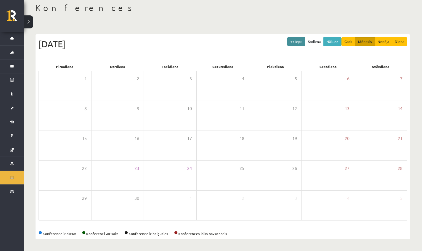
click at [298, 44] on button "<< Iepr." at bounding box center [296, 41] width 18 height 9
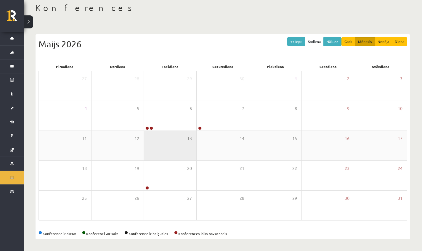
click at [180, 132] on div "13" at bounding box center [170, 146] width 52 height 30
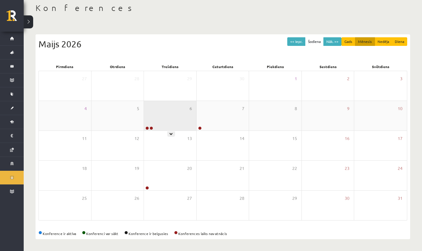
click at [174, 127] on div "6" at bounding box center [170, 116] width 52 height 30
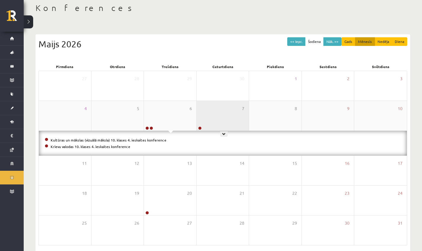
click at [220, 126] on div "7" at bounding box center [223, 116] width 52 height 30
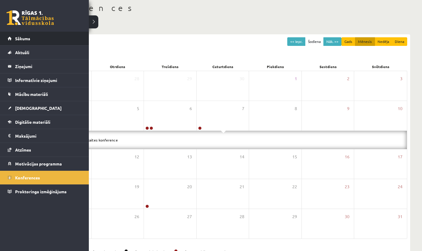
click at [7, 38] on li "Sākums" at bounding box center [44, 39] width 89 height 14
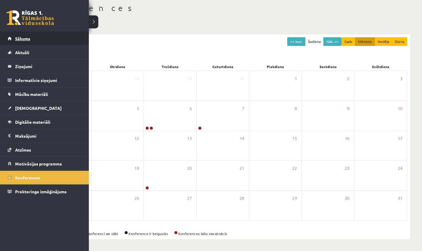
click at [9, 38] on link "Sākums" at bounding box center [45, 39] width 74 height 14
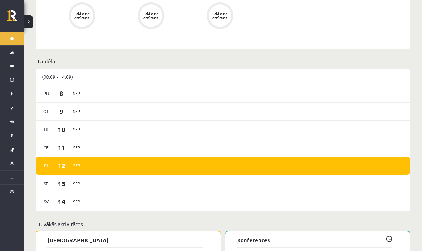
scroll to position [99, 0]
